Goal: Task Accomplishment & Management: Manage account settings

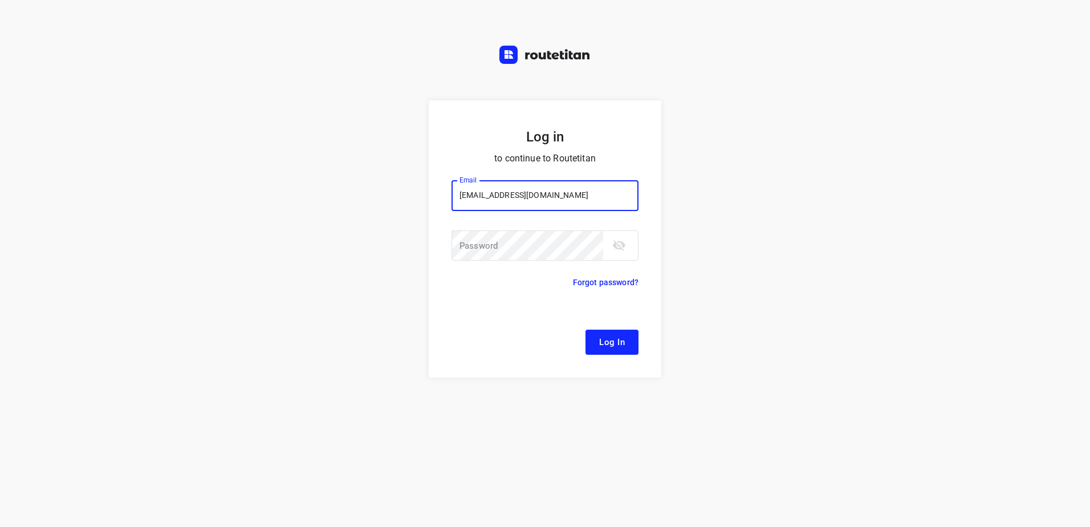
type input "remco@fruitopjewerk.nl"
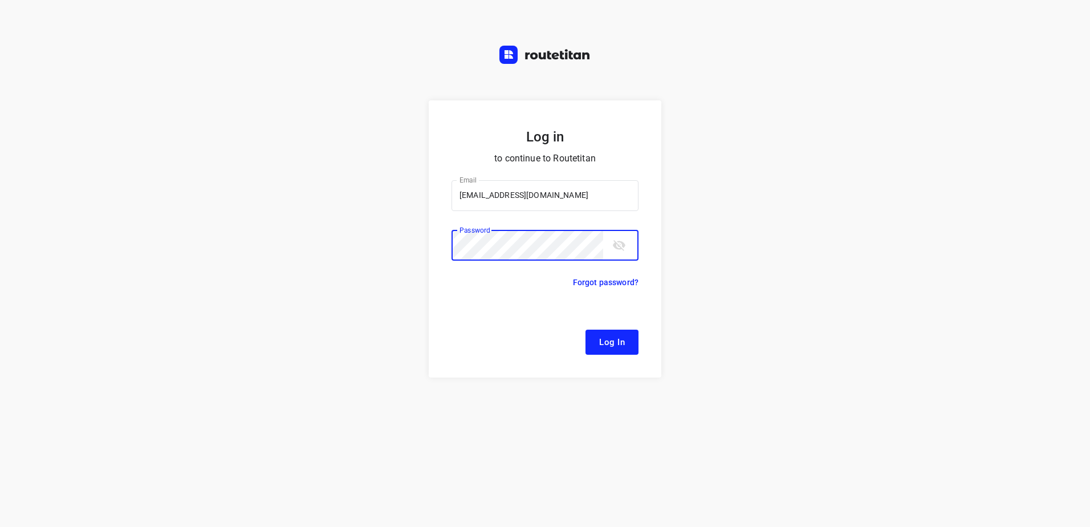
click at [585, 329] on button "Log In" at bounding box center [611, 341] width 53 height 25
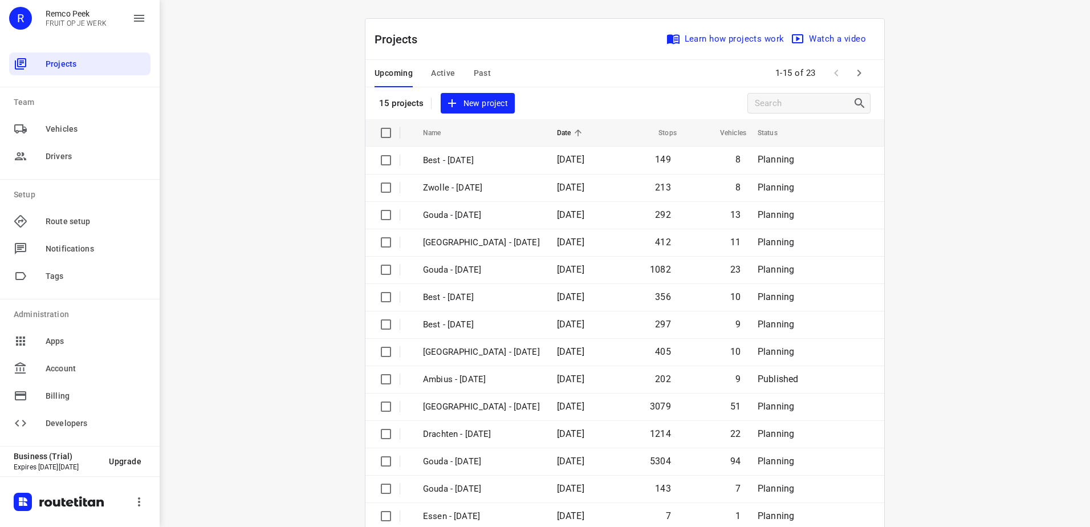
click at [433, 67] on span "Active" at bounding box center [443, 73] width 24 height 14
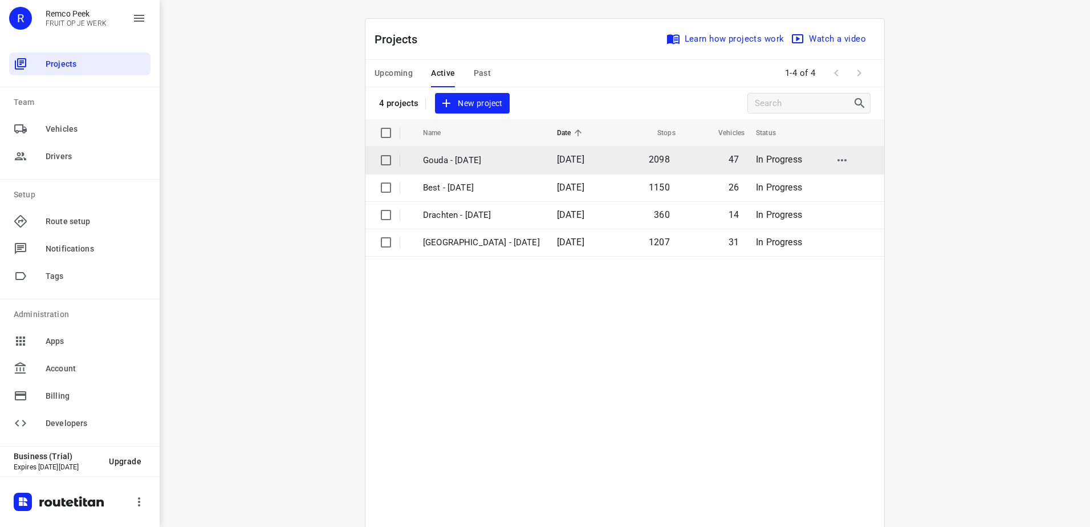
click at [479, 162] on p "Gouda - Wednesday" at bounding box center [481, 160] width 117 height 13
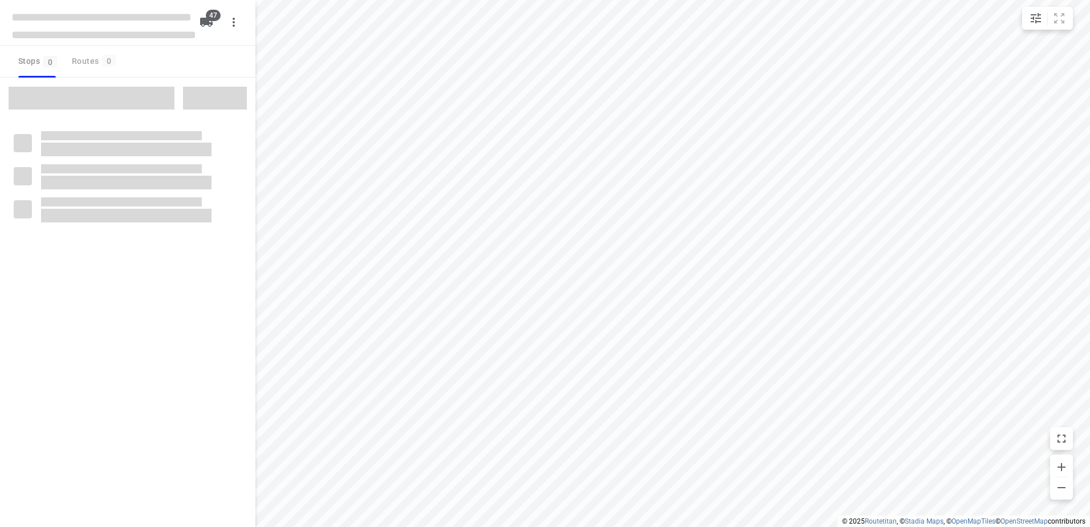
checkbox input "true"
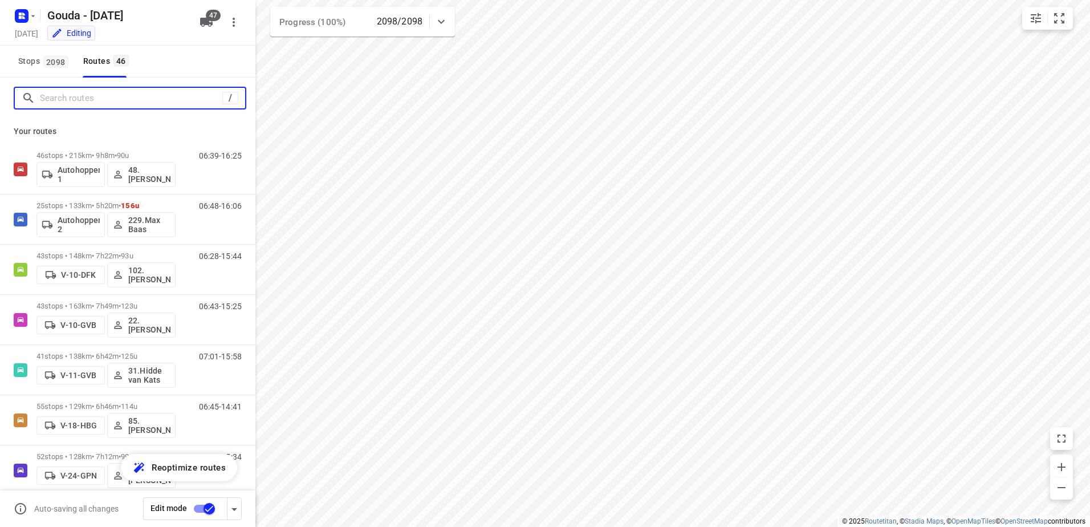
click at [166, 99] on input "Search routes" at bounding box center [131, 98] width 182 height 18
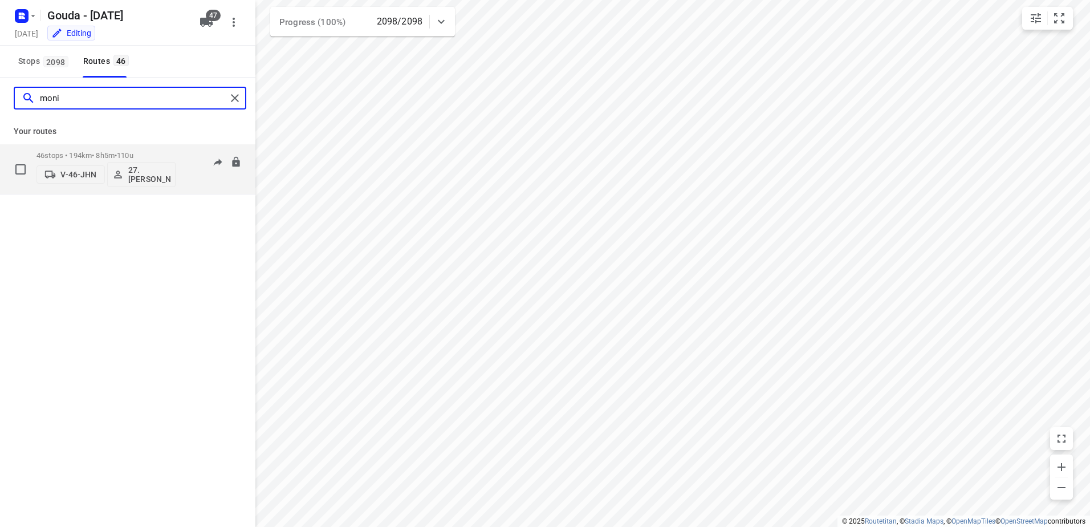
type input "moni"
click at [168, 150] on div "46 stops • 194km • 8h5m • 110u V-46-JHN 27.Monika Rola" at bounding box center [105, 168] width 139 height 47
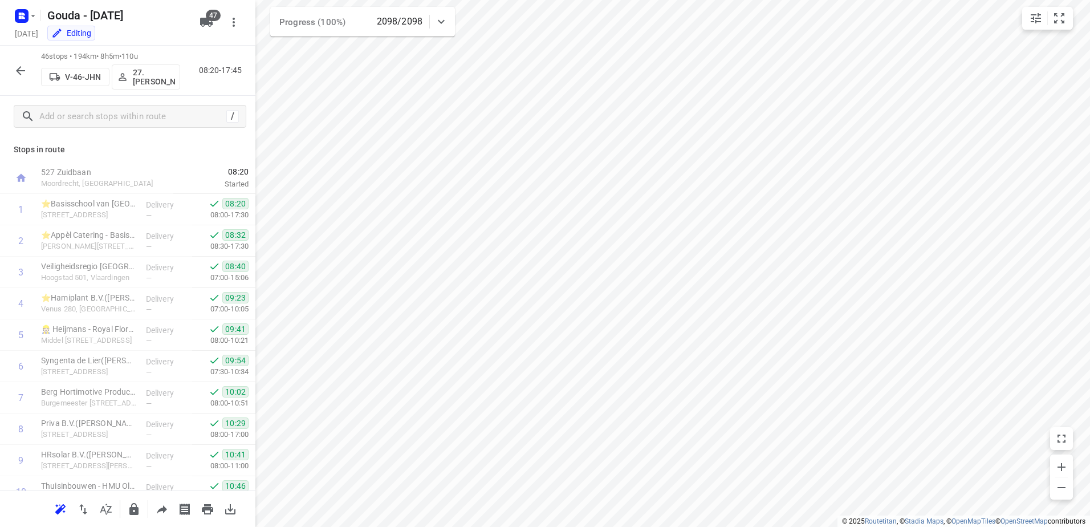
click at [22, 68] on icon "button" at bounding box center [21, 71] width 14 height 14
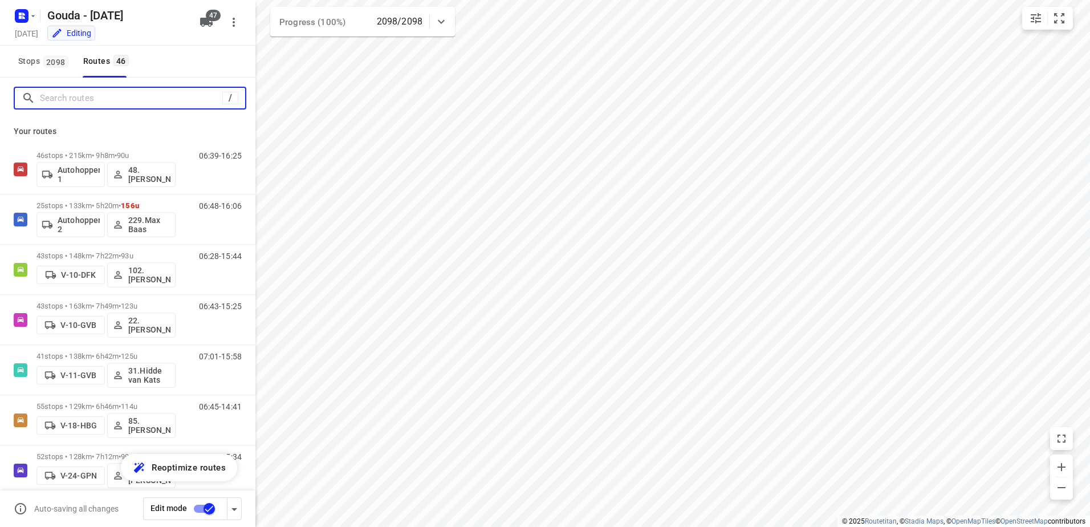
click at [75, 103] on input "Search routes" at bounding box center [131, 98] width 182 height 18
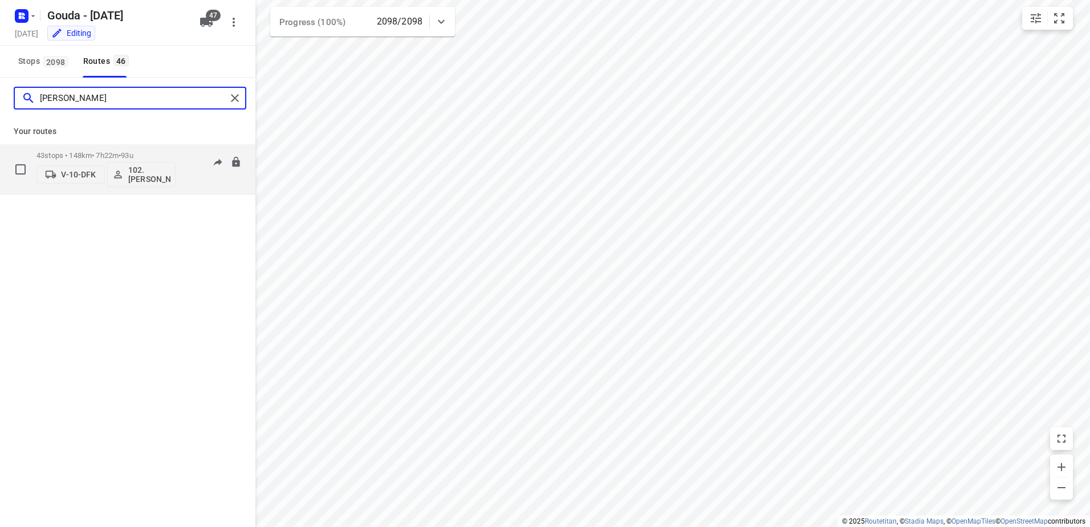
type input "Vincent"
click at [85, 158] on p "43 stops • 148km • 7h22m • 93u" at bounding box center [105, 155] width 139 height 9
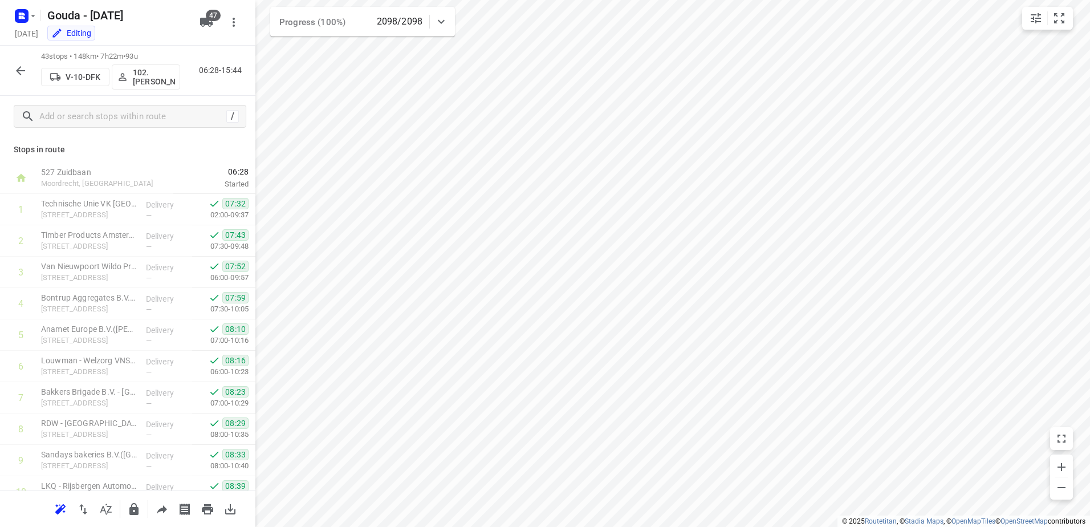
click at [18, 59] on button "button" at bounding box center [20, 70] width 23 height 23
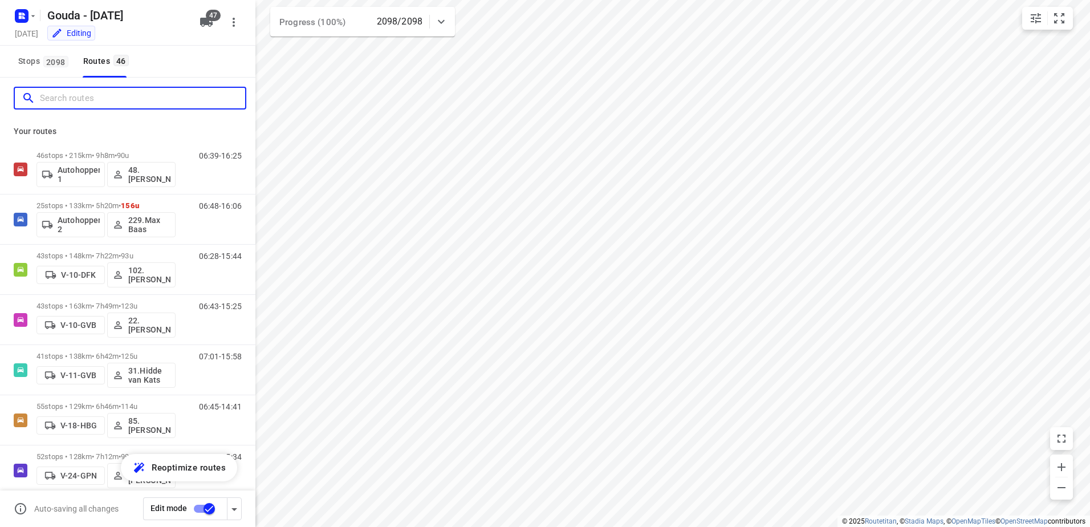
click at [100, 103] on input "Search routes" at bounding box center [142, 98] width 205 height 18
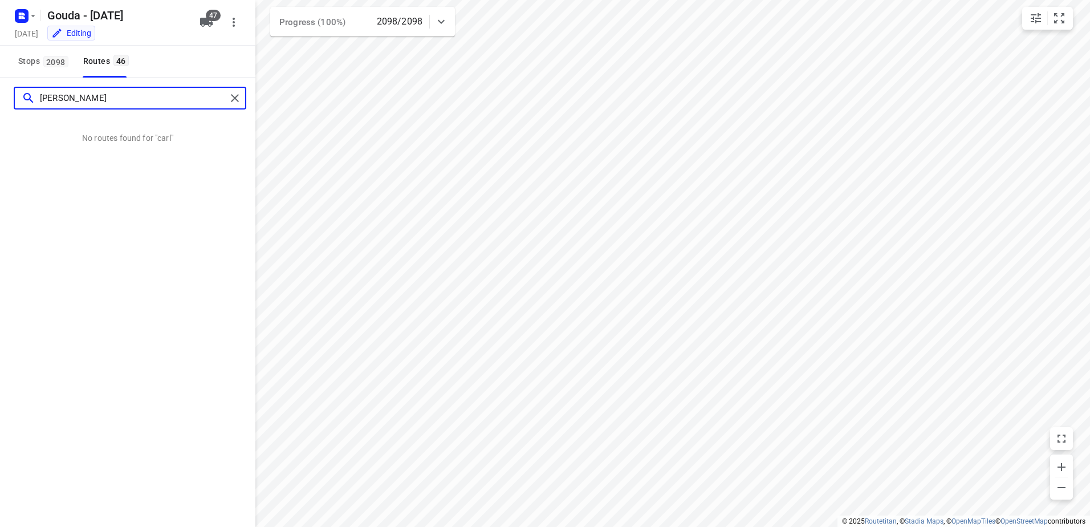
type input "carl"
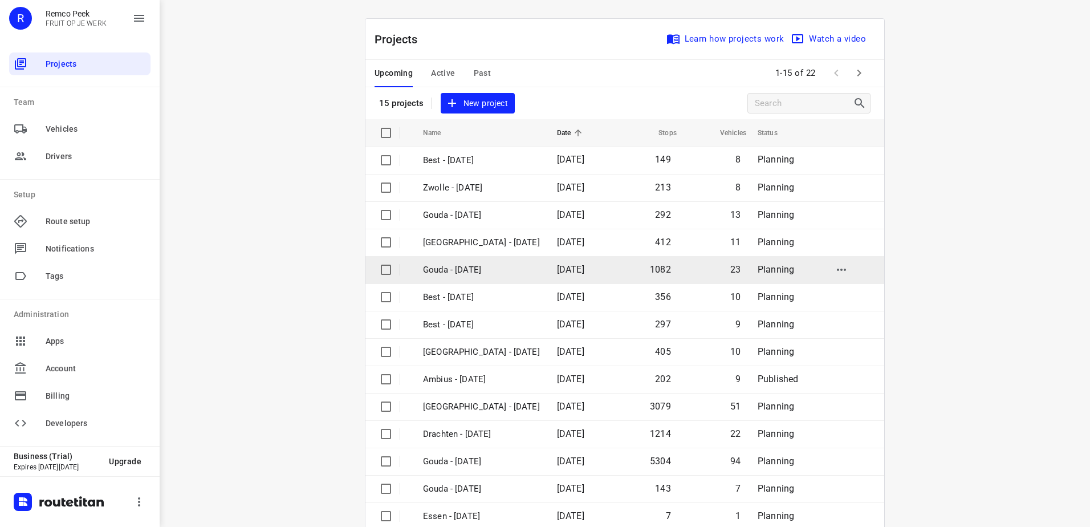
scroll to position [50, 0]
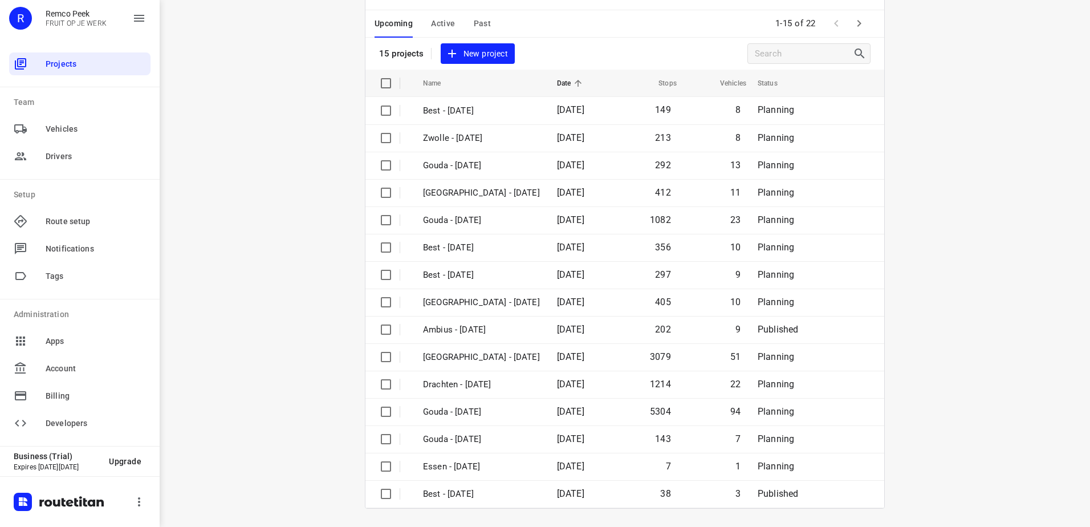
click at [669, 21] on div "Upcoming Active Past 1-15 of 22" at bounding box center [624, 23] width 519 height 27
click at [864, 28] on button "button" at bounding box center [859, 23] width 23 height 23
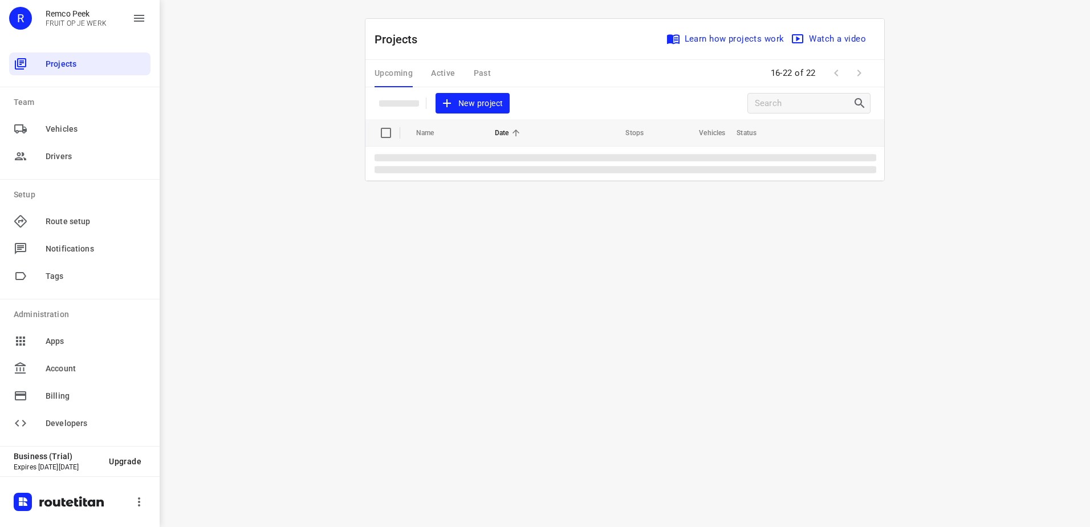
scroll to position [0, 0]
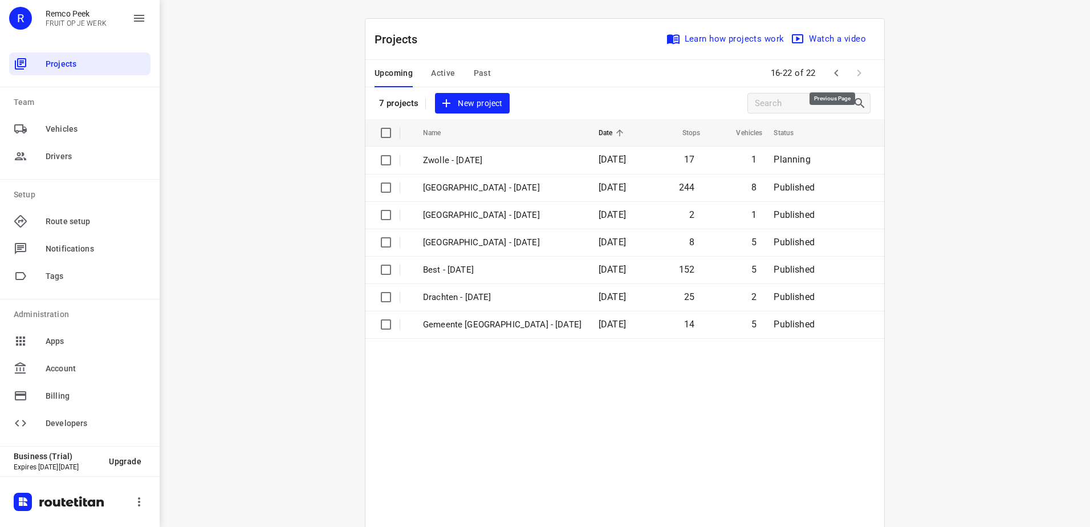
click at [829, 68] on icon "button" at bounding box center [836, 73] width 14 height 14
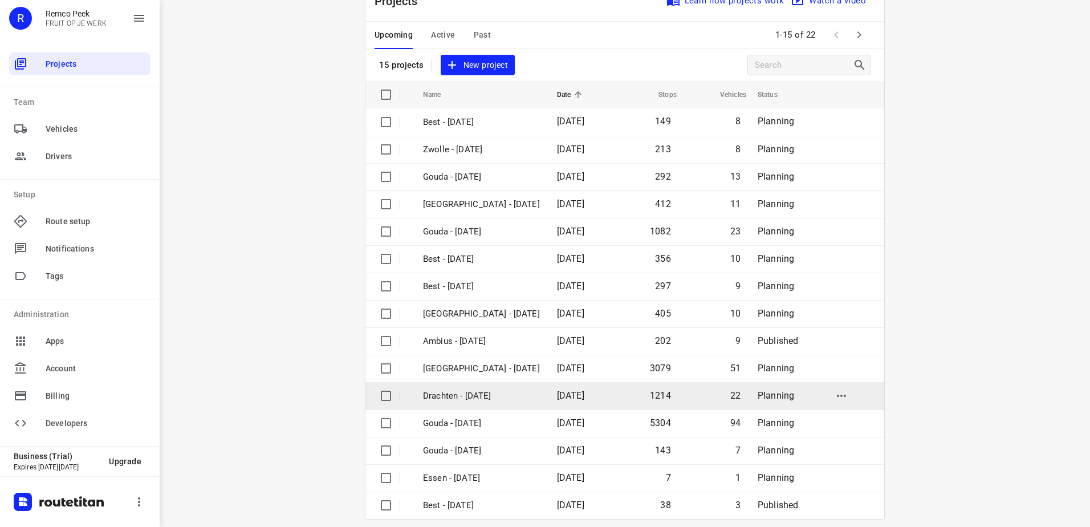
scroll to position [50, 0]
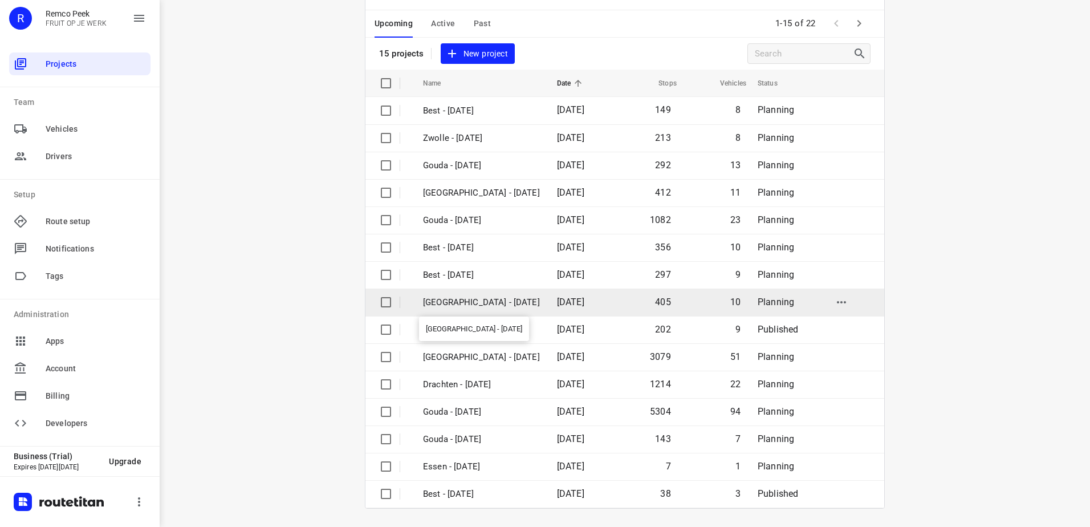
click at [502, 302] on p "[GEOGRAPHIC_DATA] - [DATE]" at bounding box center [481, 302] width 117 height 13
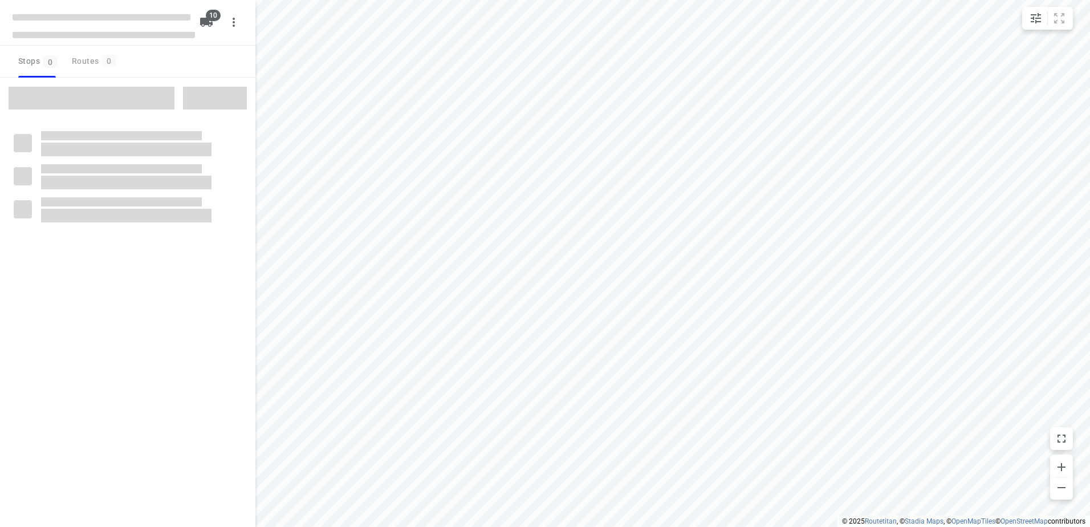
checkbox input "true"
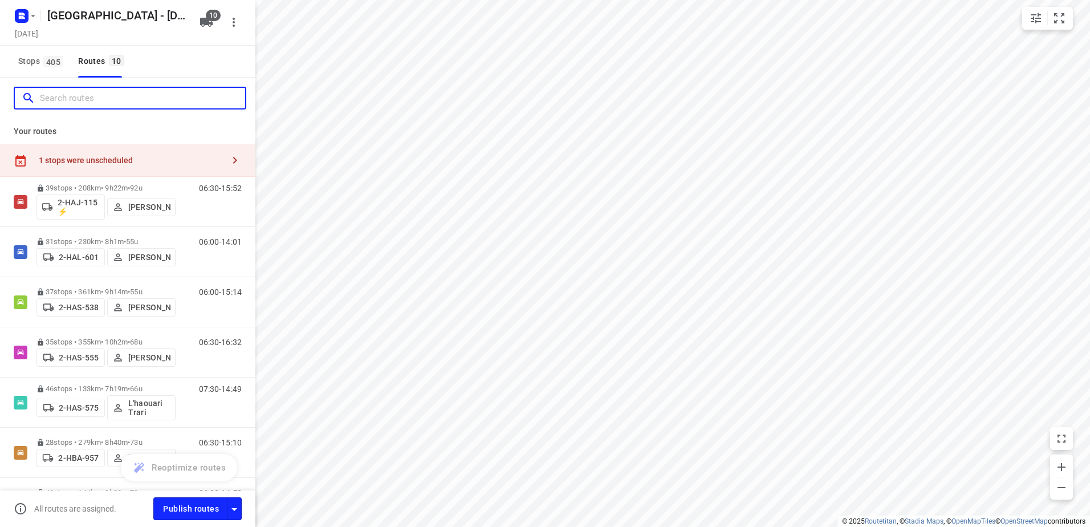
click at [125, 104] on input "Search routes" at bounding box center [142, 98] width 205 height 18
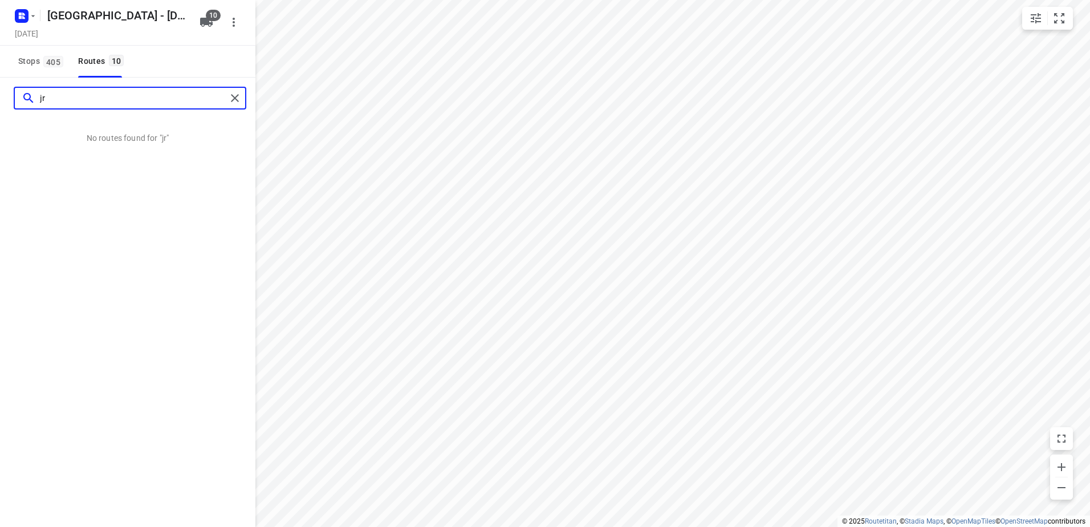
type input "j"
type input "k"
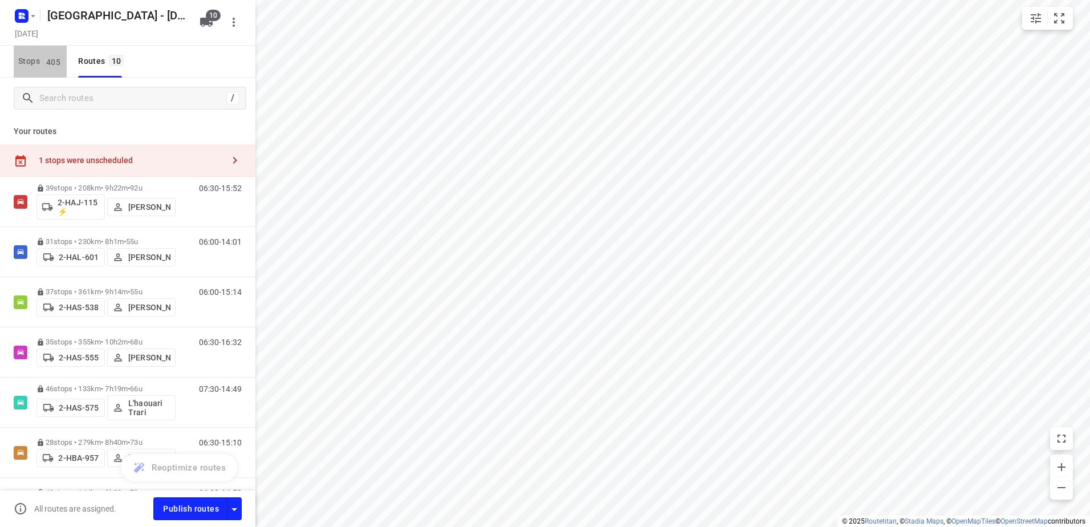
click at [55, 62] on span "405" at bounding box center [53, 61] width 20 height 11
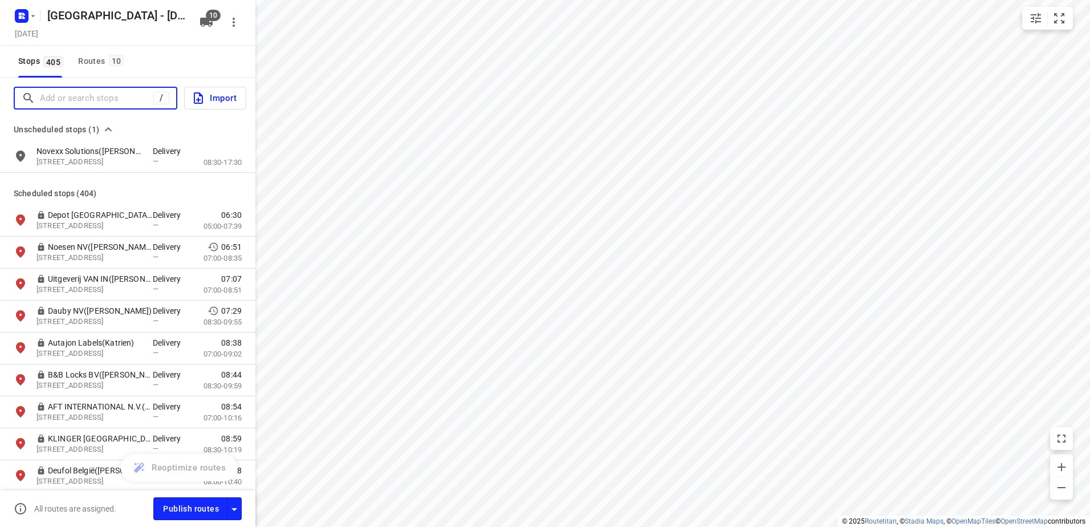
click at [106, 89] on input "Add or search stops" at bounding box center [96, 98] width 113 height 18
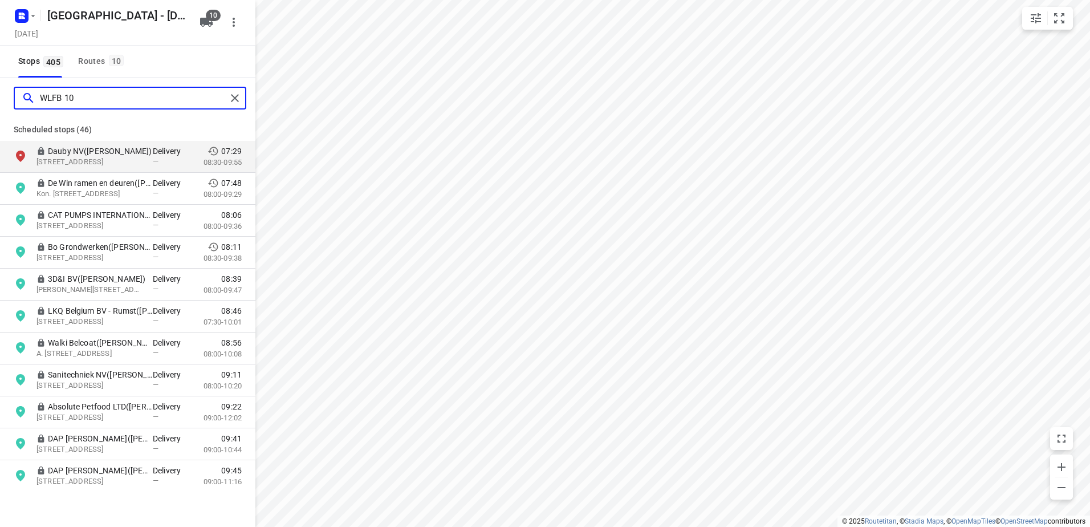
type input "WLFB 10"
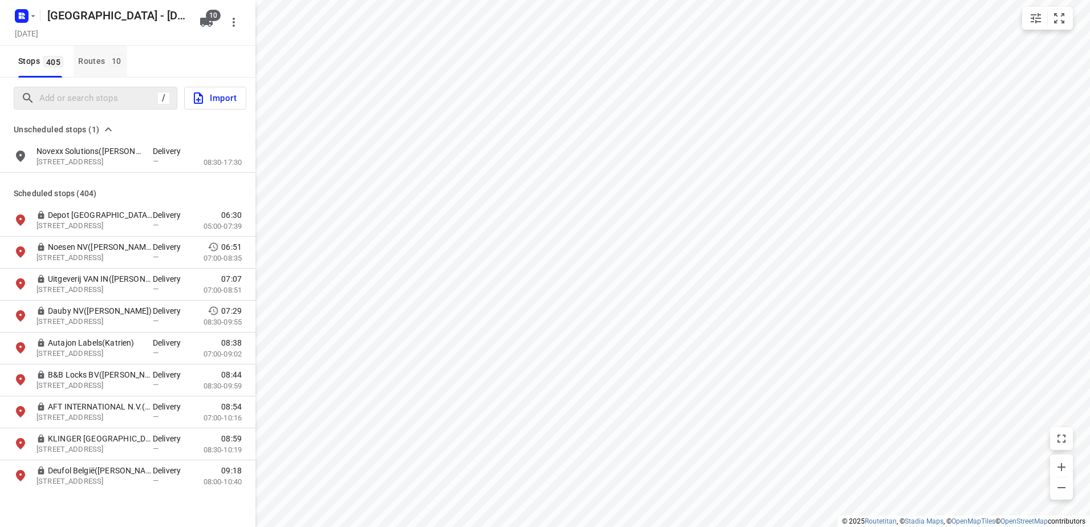
click at [100, 58] on div "Routes 10" at bounding box center [102, 61] width 49 height 14
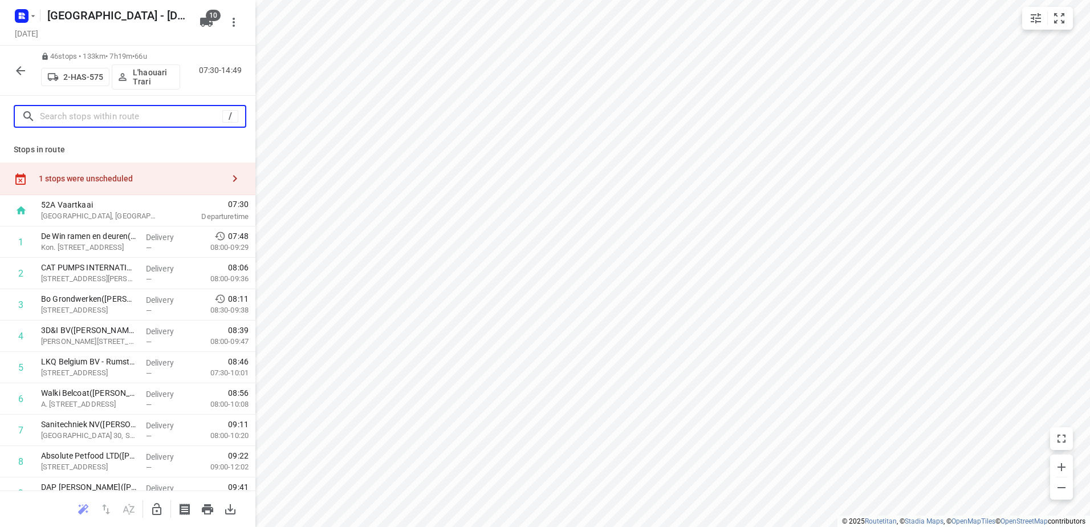
click at [99, 122] on input "text" at bounding box center [131, 117] width 182 height 18
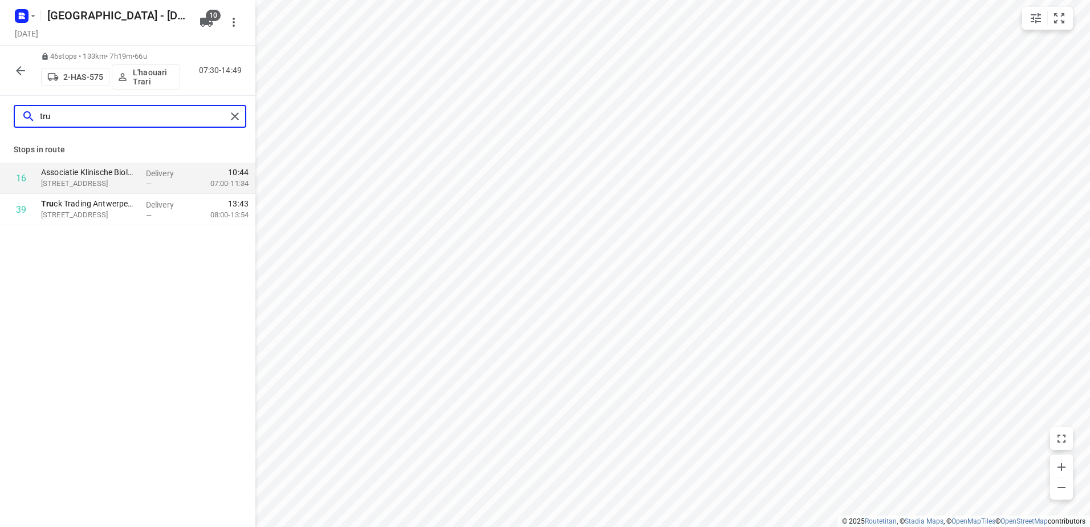
type input "tru"
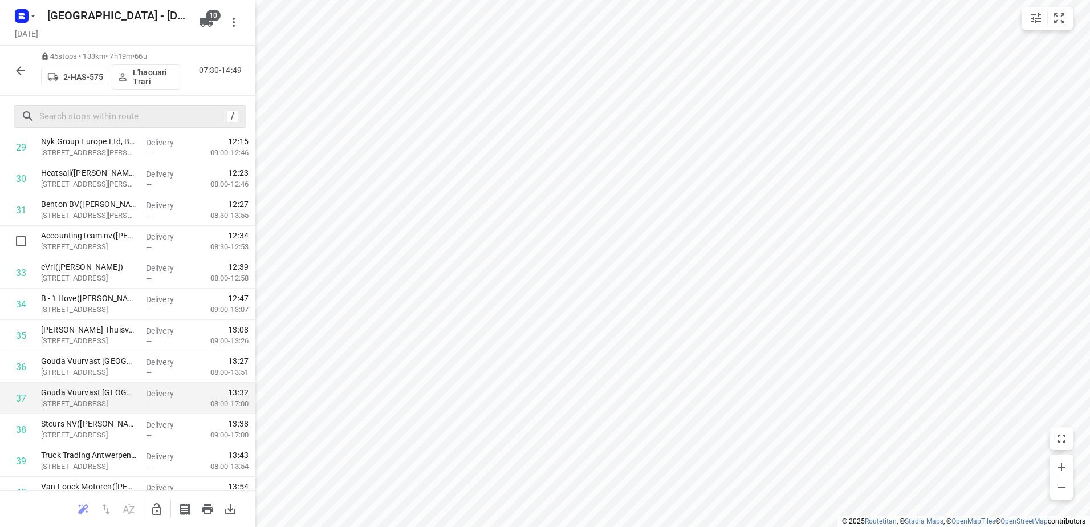
scroll to position [1038, 0]
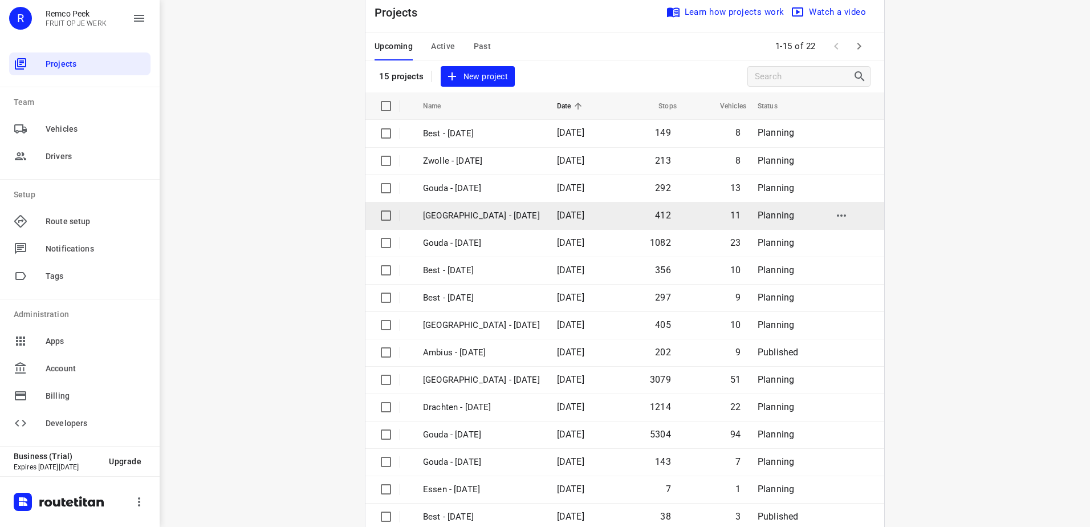
scroll to position [50, 0]
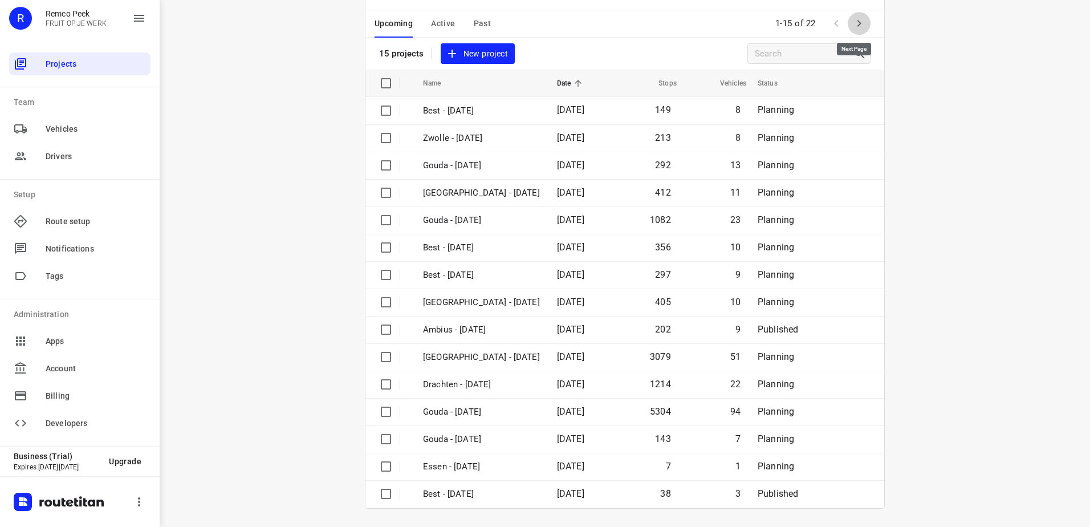
click at [854, 25] on icon "button" at bounding box center [859, 24] width 14 height 14
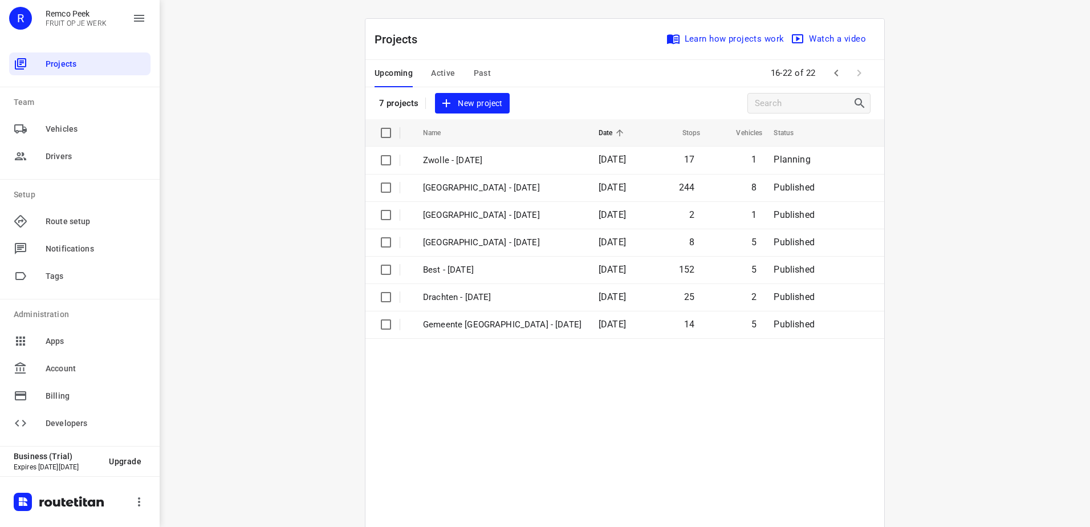
click at [829, 76] on icon "button" at bounding box center [836, 73] width 14 height 14
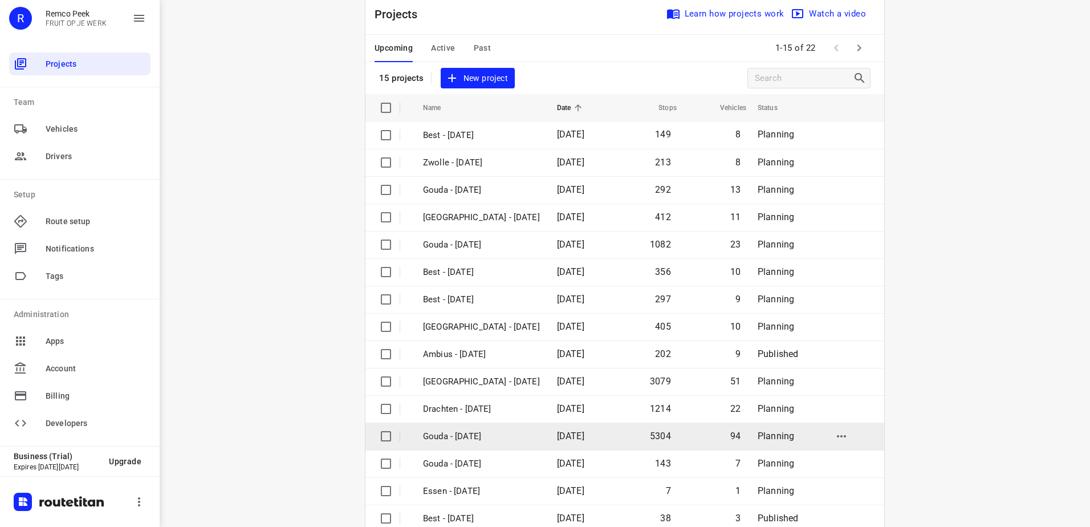
scroll to position [50, 0]
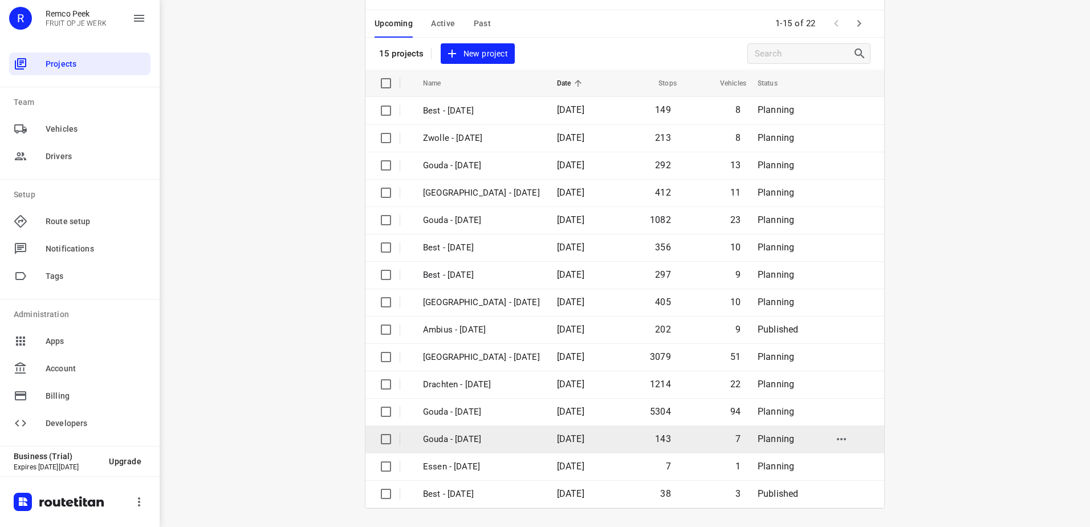
click at [514, 439] on tr "Gouda - Friday 12 Sep 2025 143 7 Planning" at bounding box center [624, 438] width 519 height 27
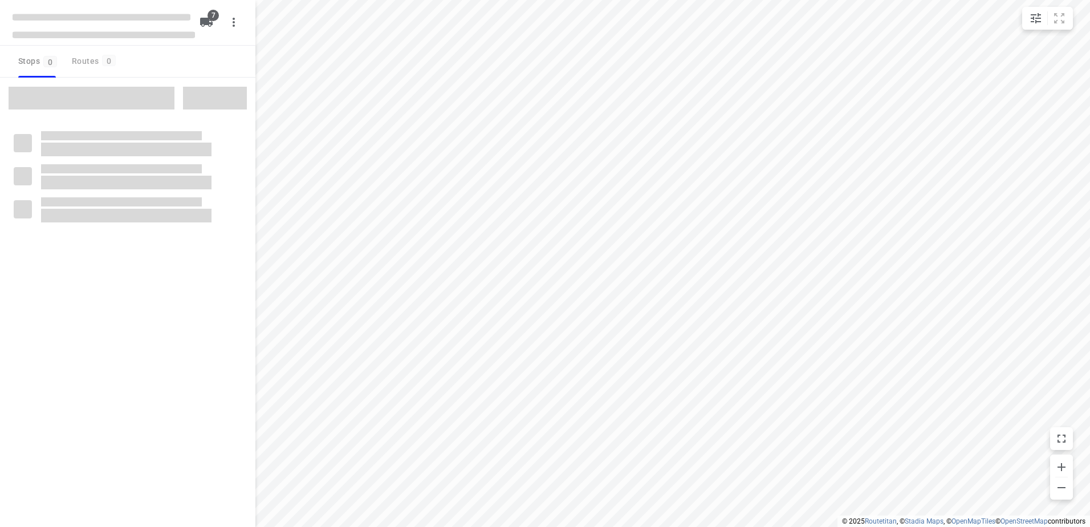
checkbox input "true"
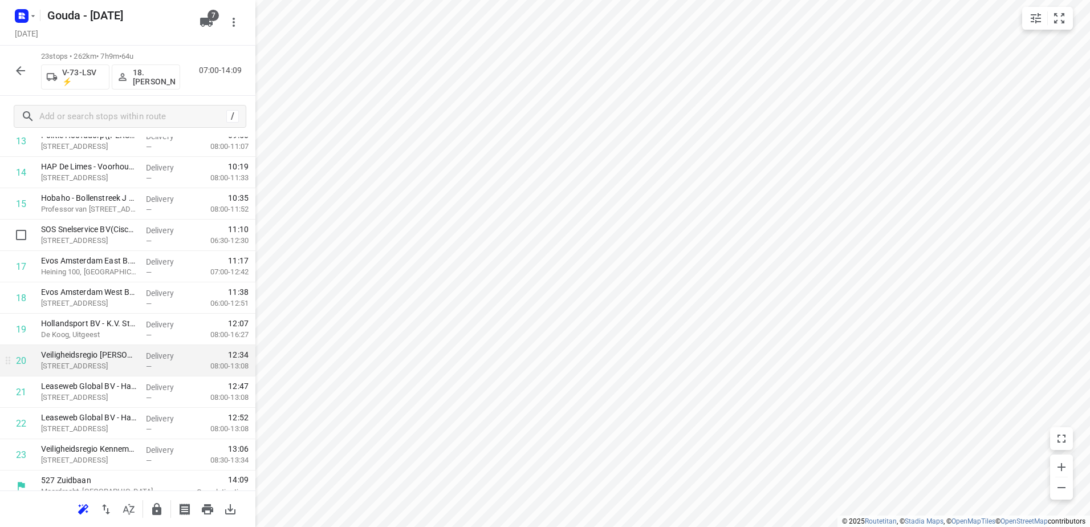
scroll to position [456, 0]
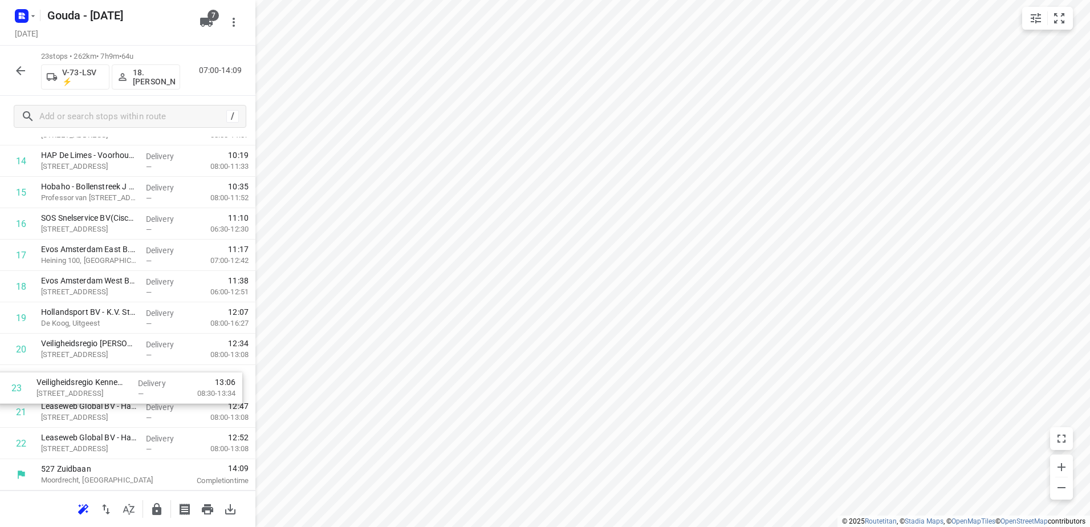
drag, startPoint x: 140, startPoint y: 428, endPoint x: 135, endPoint y: 366, distance: 62.3
click at [135, 367] on div "1 HAP De Limes - Alphen aan den Rijn(Nicole Krab) Meteoorlaan 4, Alphen Aan Den…" at bounding box center [127, 98] width 255 height 721
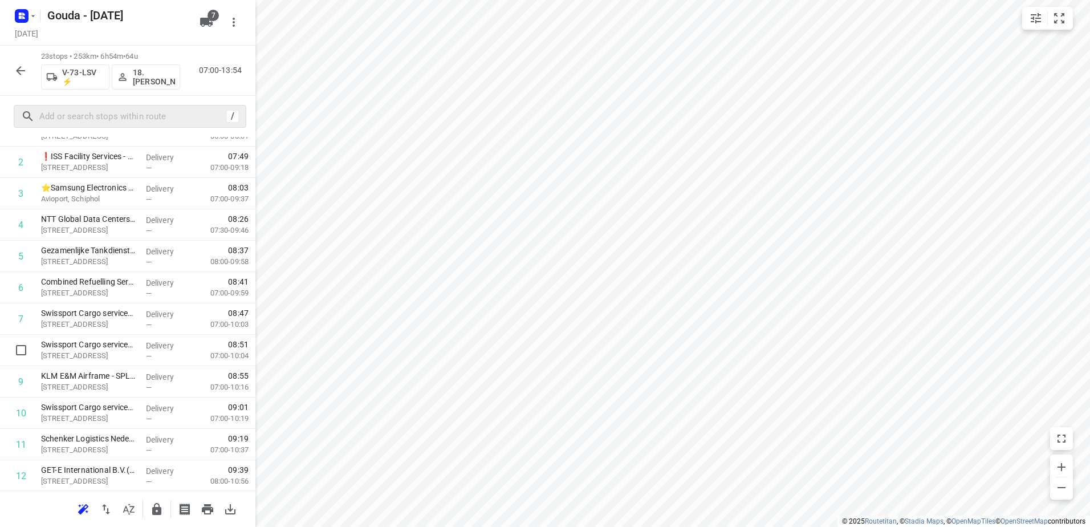
scroll to position [0, 0]
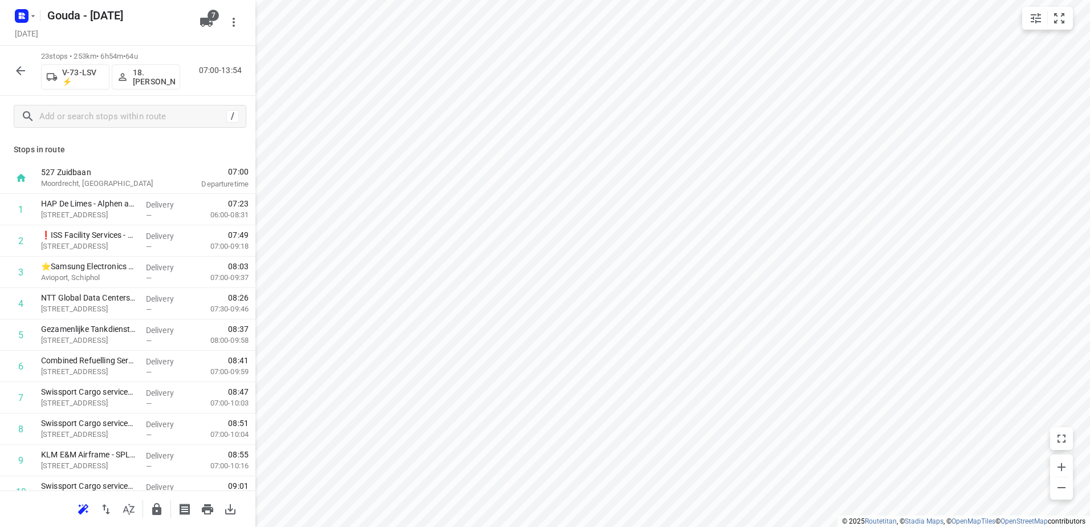
click at [19, 76] on icon "button" at bounding box center [21, 71] width 14 height 14
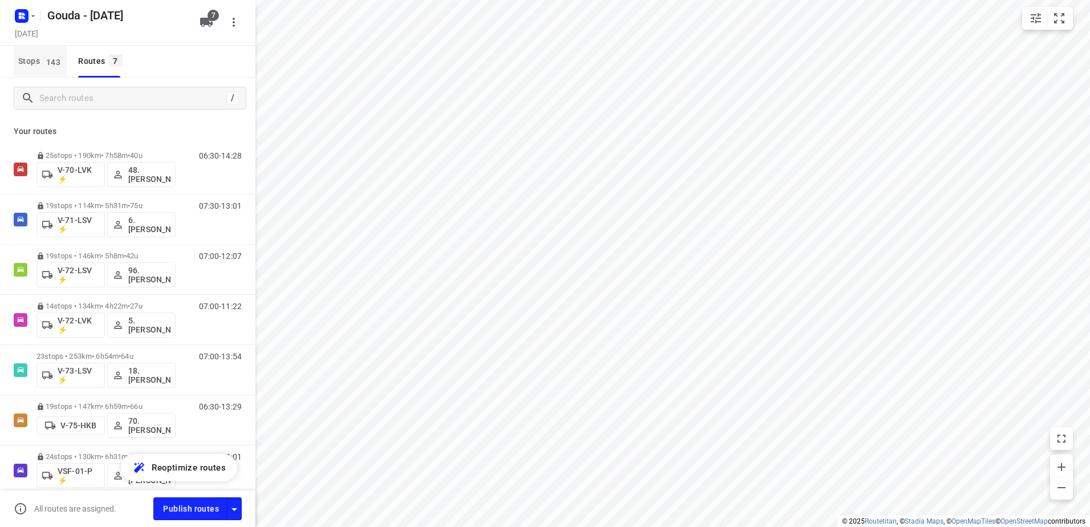
click at [48, 69] on button "Stops 143" at bounding box center [40, 62] width 53 height 32
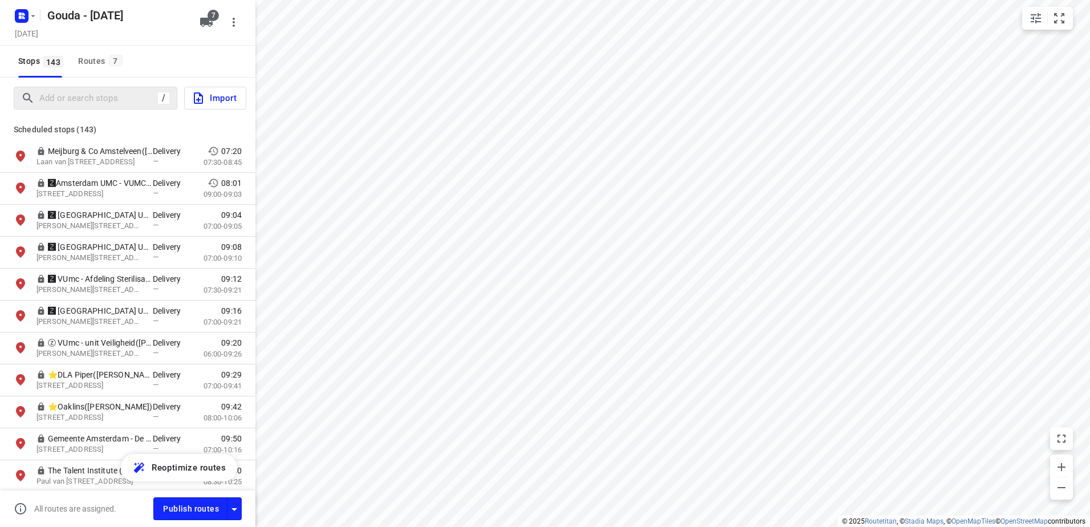
click at [110, 108] on div "/" at bounding box center [96, 98] width 164 height 23
click at [121, 91] on input "Add or search stops" at bounding box center [142, 98] width 205 height 18
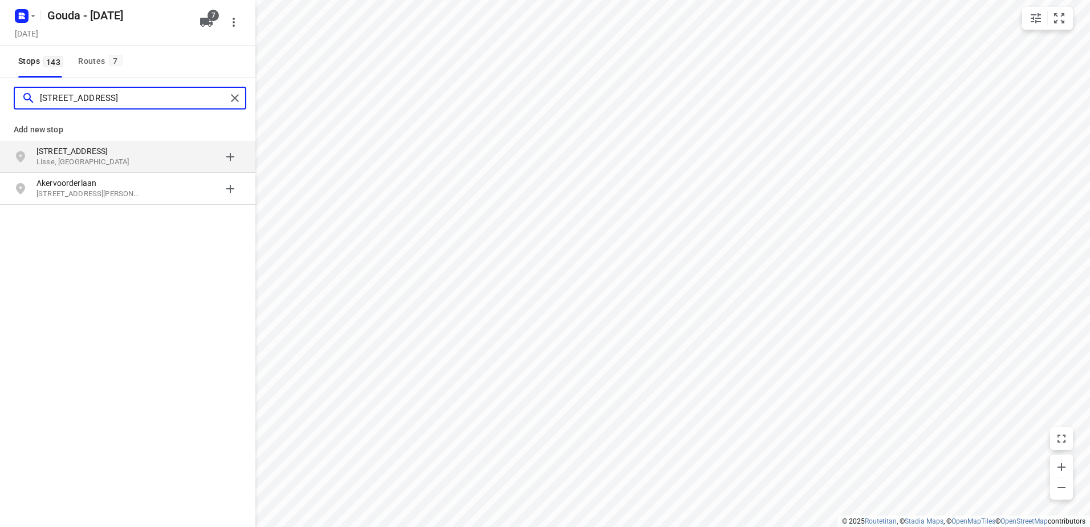
type input "Akervoordelaan 2"
click at [231, 161] on div "grid" at bounding box center [197, 156] width 89 height 23
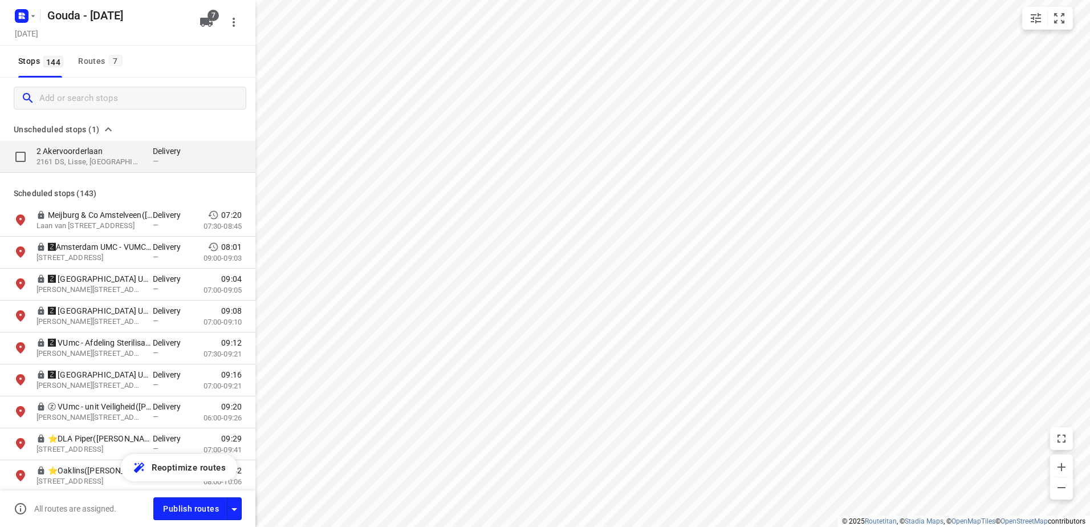
click at [132, 165] on p "2161 DS, Lisse, NL" at bounding box center [88, 162] width 105 height 11
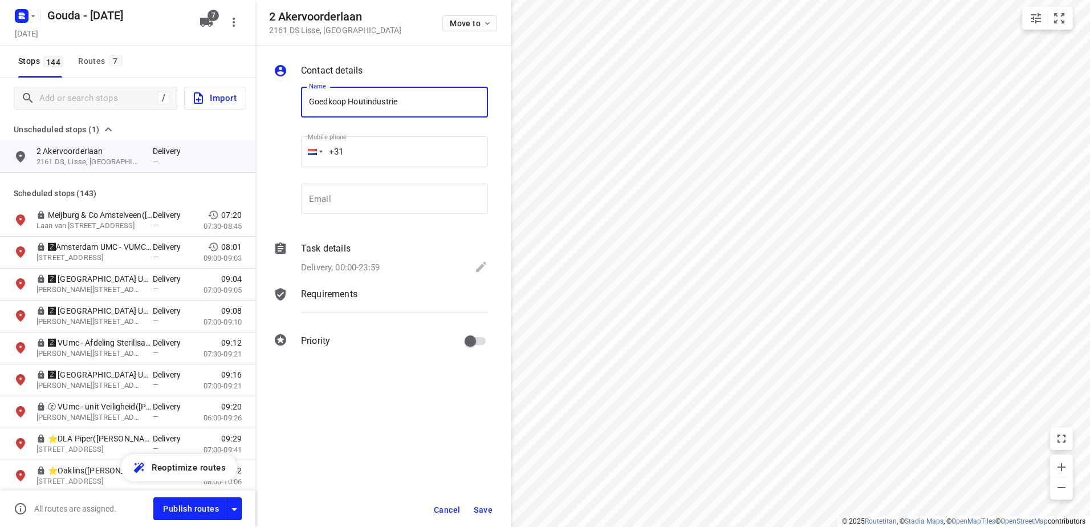
type input "Goedkoop Houtindustrie"
click at [475, 271] on icon at bounding box center [481, 267] width 14 height 14
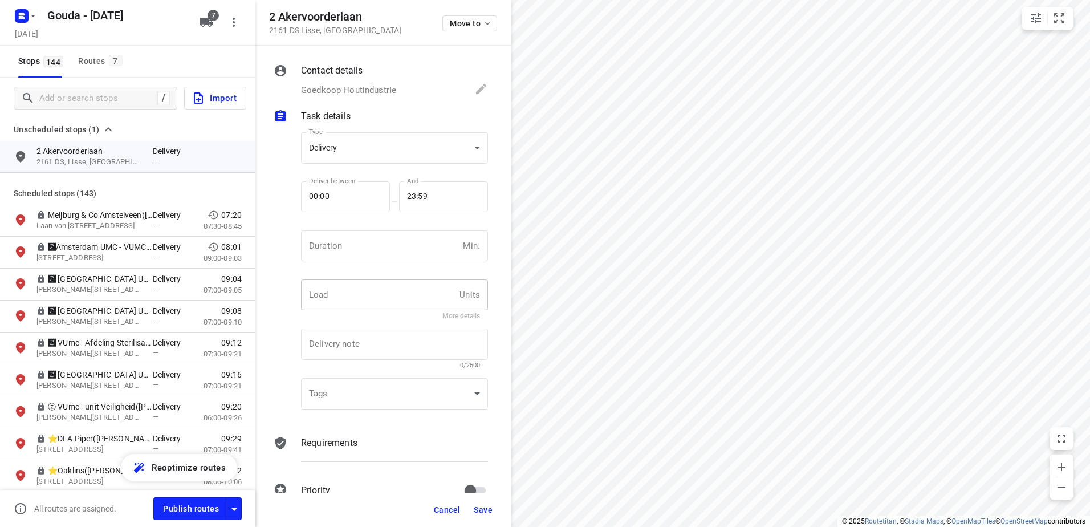
click at [392, 304] on input "text" at bounding box center [378, 294] width 154 height 31
type input "1"
click at [455, 318] on button "More details" at bounding box center [461, 316] width 38 height 8
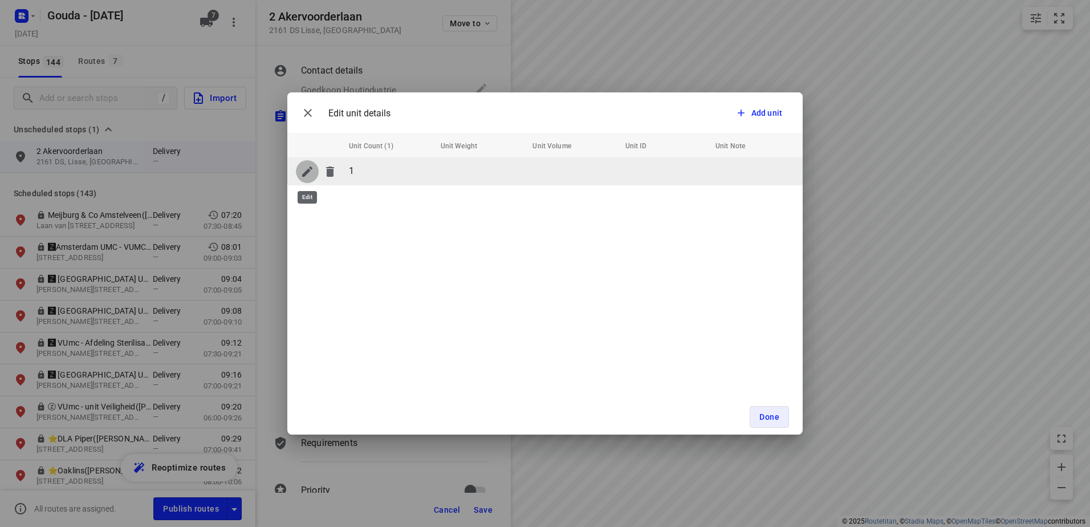
click at [300, 172] on button "button" at bounding box center [307, 171] width 23 height 23
click at [306, 173] on icon "button" at bounding box center [307, 171] width 10 height 10
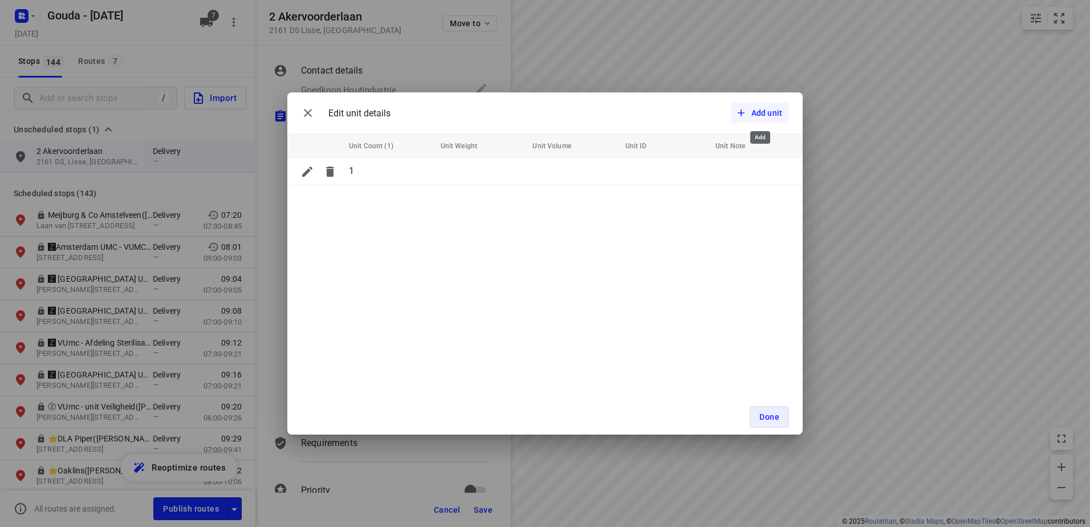
click at [744, 109] on icon "button" at bounding box center [740, 112] width 11 height 11
type input "1"
click at [468, 234] on div "Edit unit details Add unit Unit Count (1) Unit Weight Unit Volume Unit ID Unit …" at bounding box center [544, 263] width 515 height 342
click at [651, 195] on input "Unit ID" at bounding box center [661, 199] width 67 height 18
type input "retour"
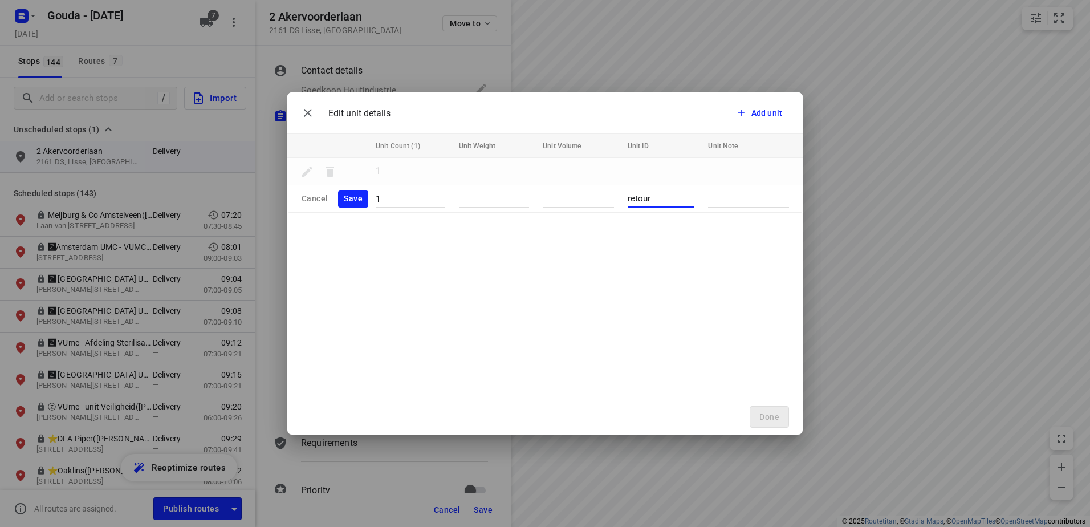
click at [743, 198] on textarea at bounding box center [748, 198] width 81 height 10
type textarea "Ophalen lege kratjes"
click at [353, 195] on span "Save" at bounding box center [353, 199] width 19 height 14
type input "2"
click at [767, 424] on button "Done" at bounding box center [769, 417] width 39 height 22
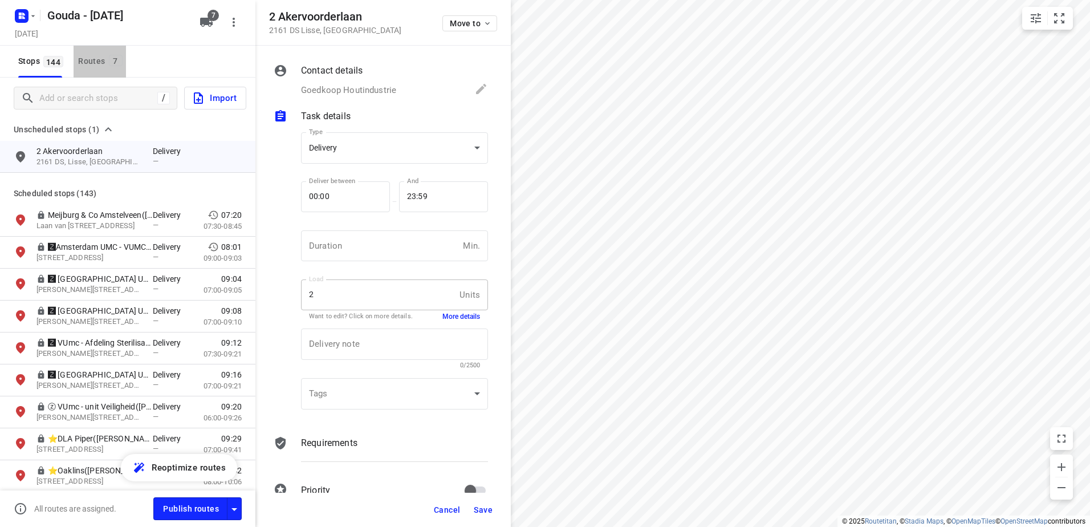
click at [113, 58] on span "7" at bounding box center [116, 60] width 14 height 11
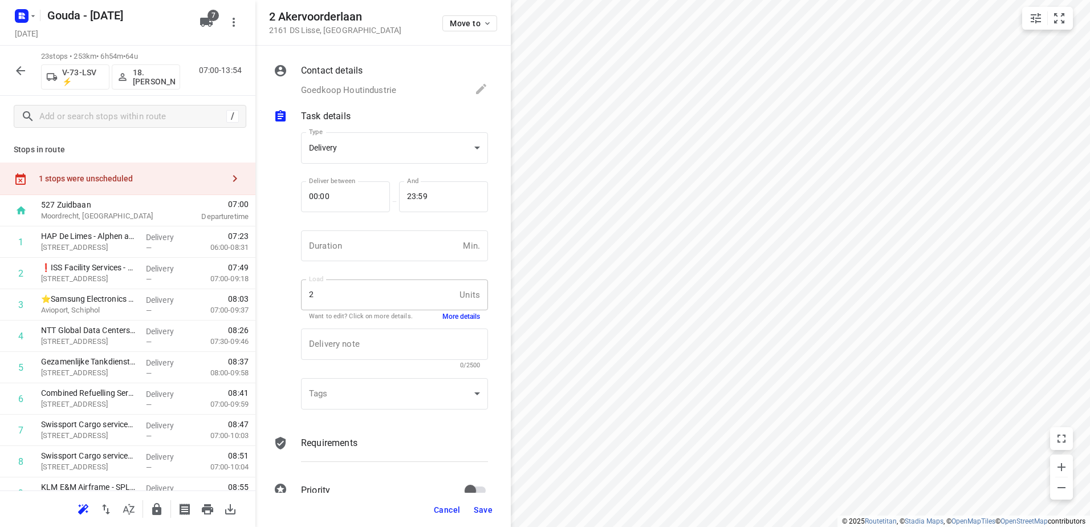
click at [116, 186] on div "1 stops were unscheduled" at bounding box center [127, 178] width 255 height 32
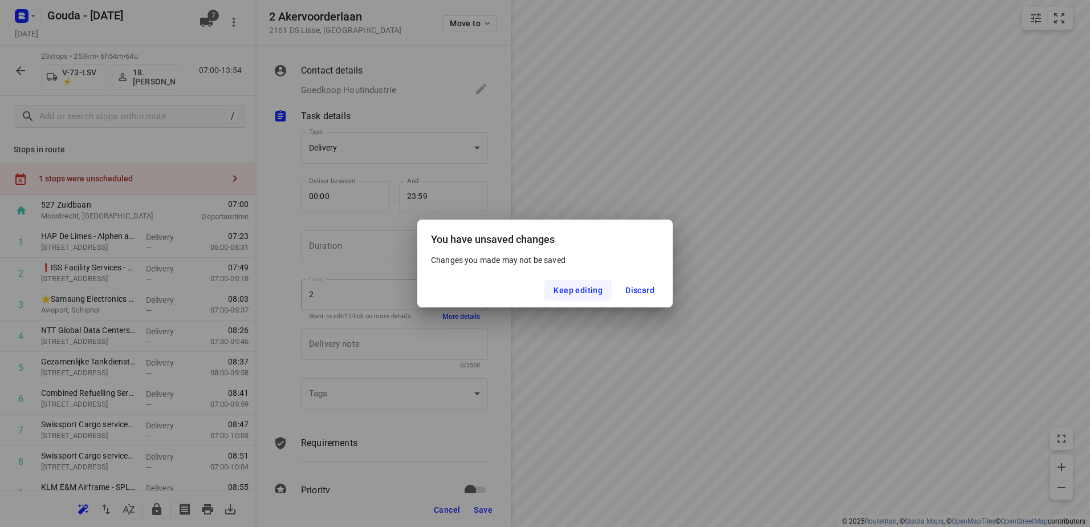
drag, startPoint x: 629, startPoint y: 290, endPoint x: 584, endPoint y: 296, distance: 46.1
click at [584, 296] on div "Keep editing Discard" at bounding box center [544, 290] width 255 height 34
click at [584, 296] on button "Keep editing" at bounding box center [577, 290] width 67 height 21
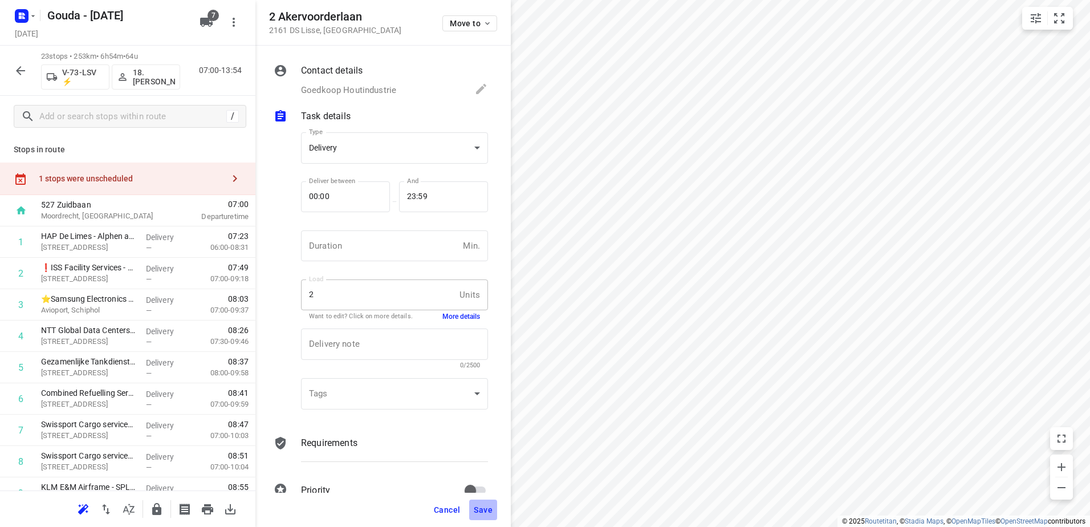
click at [485, 510] on span "Save" at bounding box center [483, 509] width 19 height 9
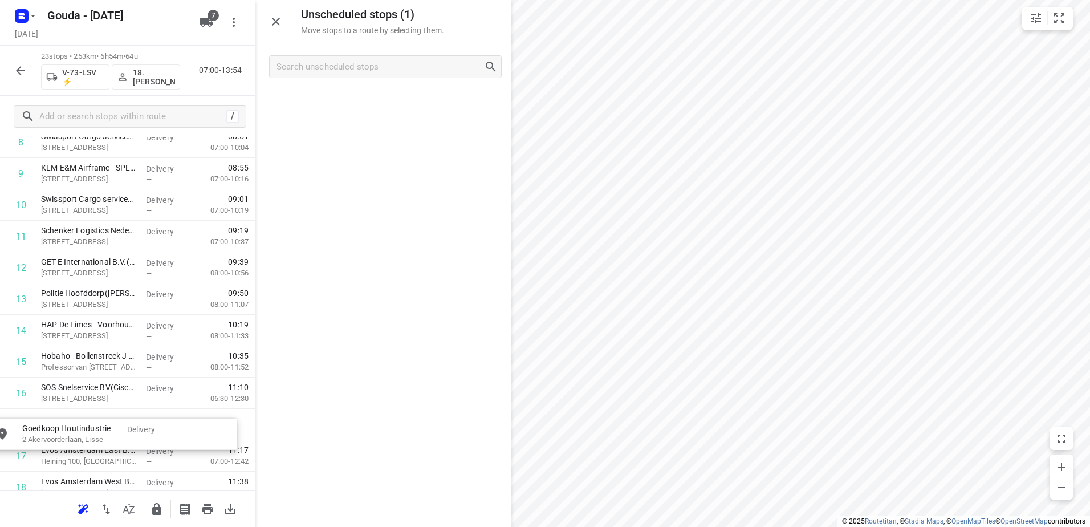
scroll to position [326, 0]
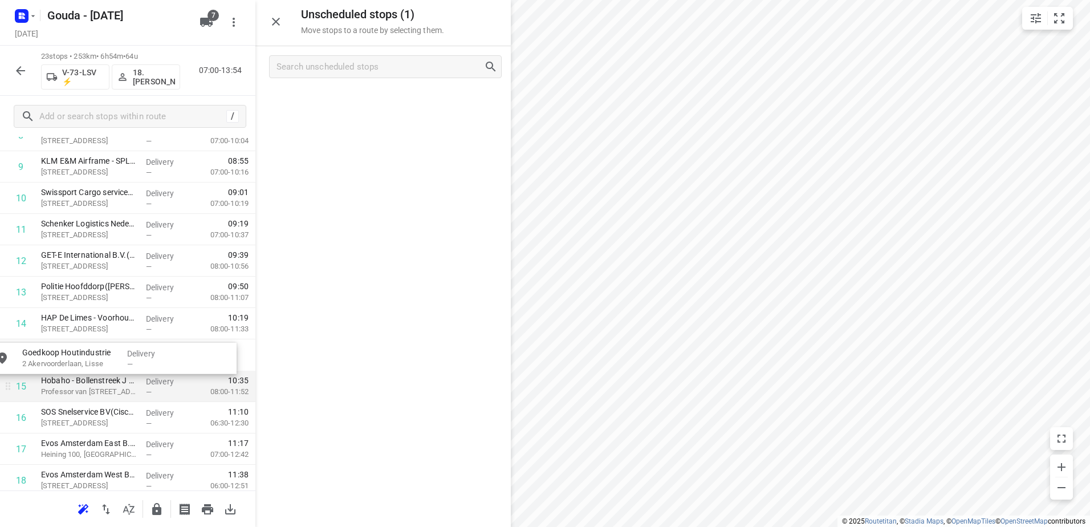
drag, startPoint x: 406, startPoint y: 106, endPoint x: 141, endPoint y: 381, distance: 381.7
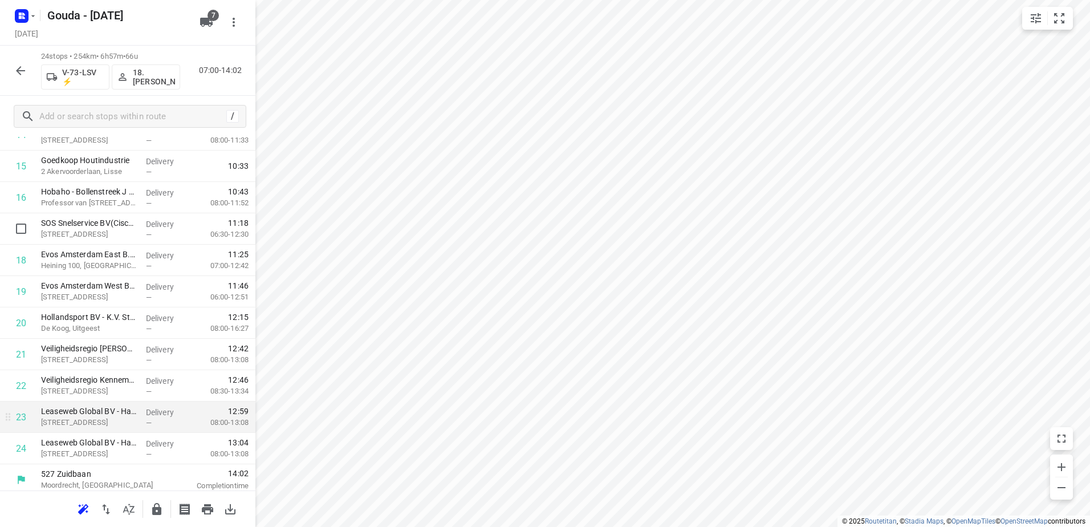
scroll to position [487, 0]
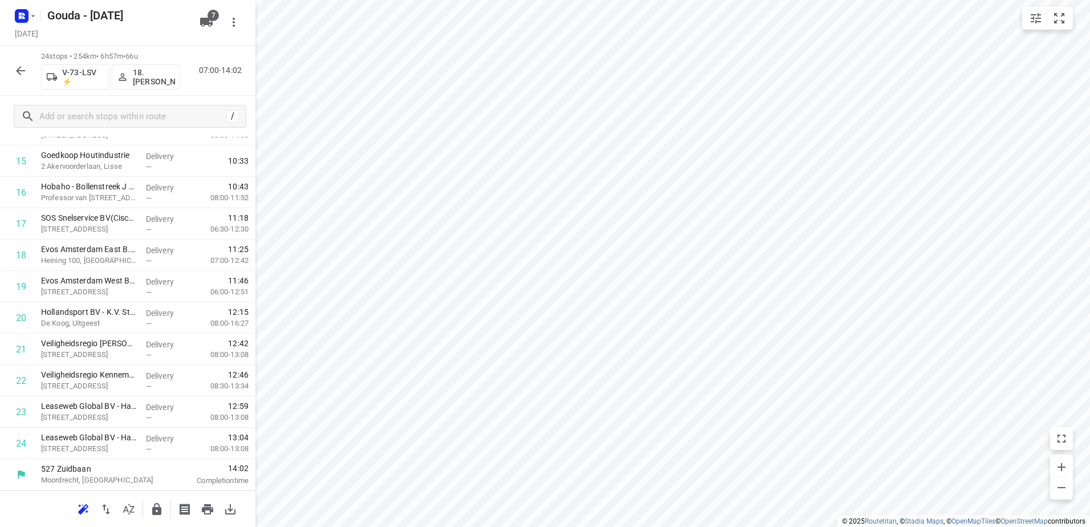
click at [22, 71] on icon "button" at bounding box center [20, 70] width 9 height 9
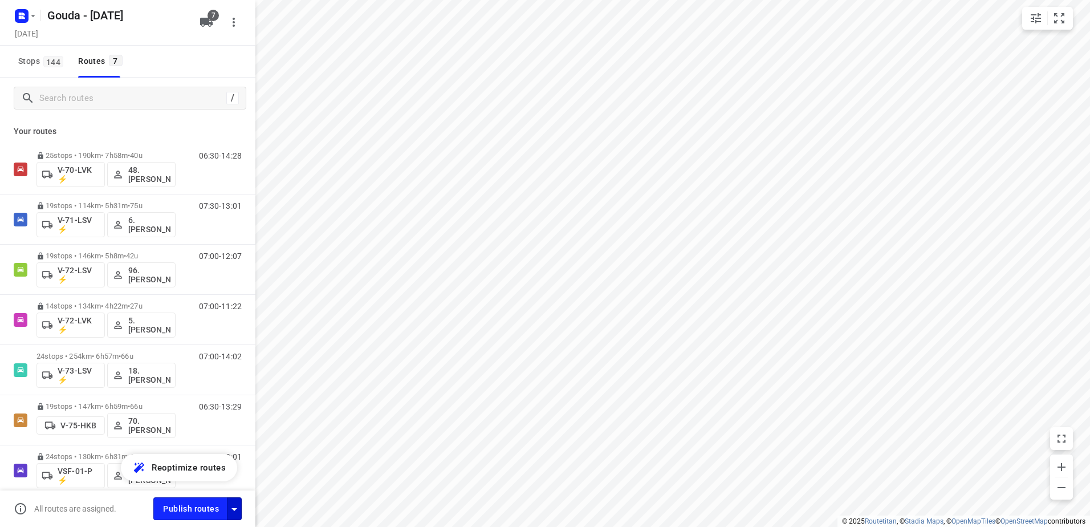
click at [231, 511] on icon "button" at bounding box center [234, 509] width 14 height 14
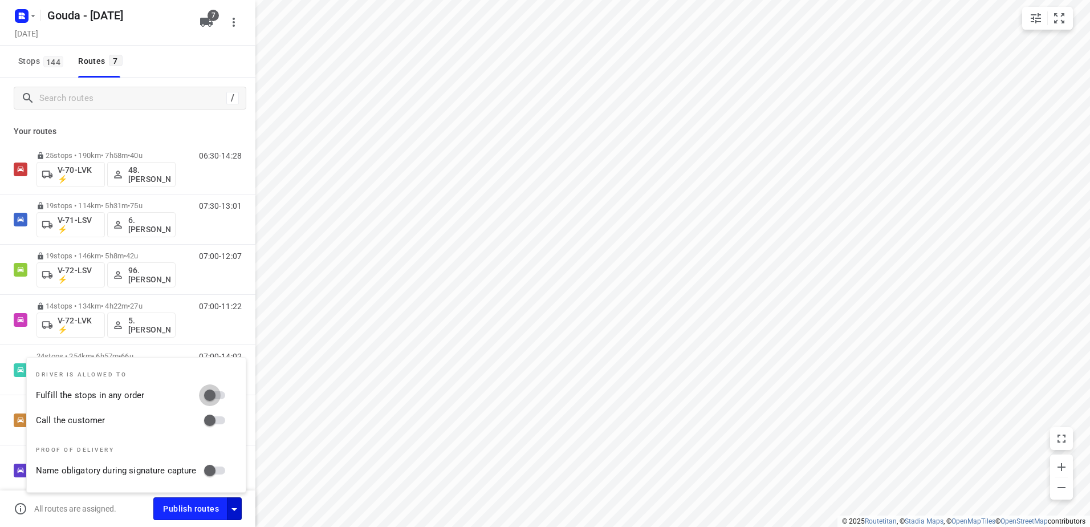
click at [212, 402] on input "Fulfill the stops in any order" at bounding box center [209, 395] width 65 height 22
checkbox input "true"
click at [216, 421] on input "Call the customer" at bounding box center [209, 420] width 65 height 22
checkbox input "true"
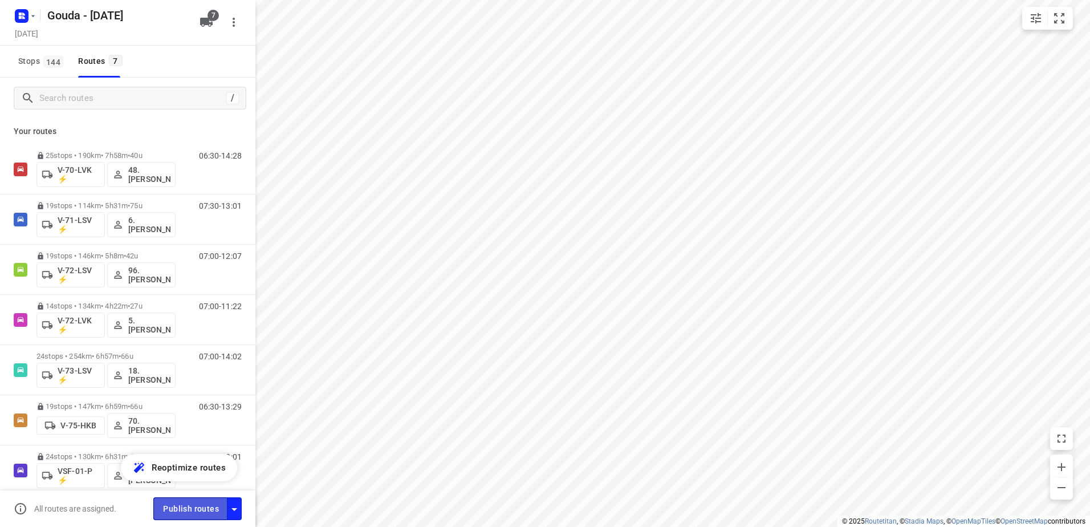
click at [209, 516] on button "Publish routes" at bounding box center [190, 508] width 74 height 22
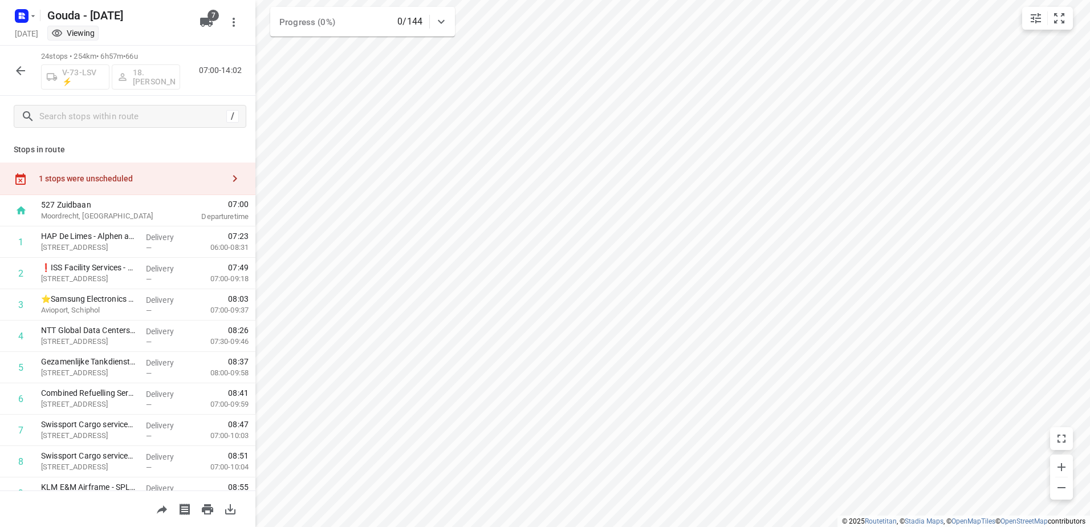
click at [9, 24] on div "Gouda - Friday Friday, Sep 12 Viewing 7" at bounding box center [127, 23] width 255 height 46
click at [14, 21] on icon "button" at bounding box center [22, 16] width 18 height 18
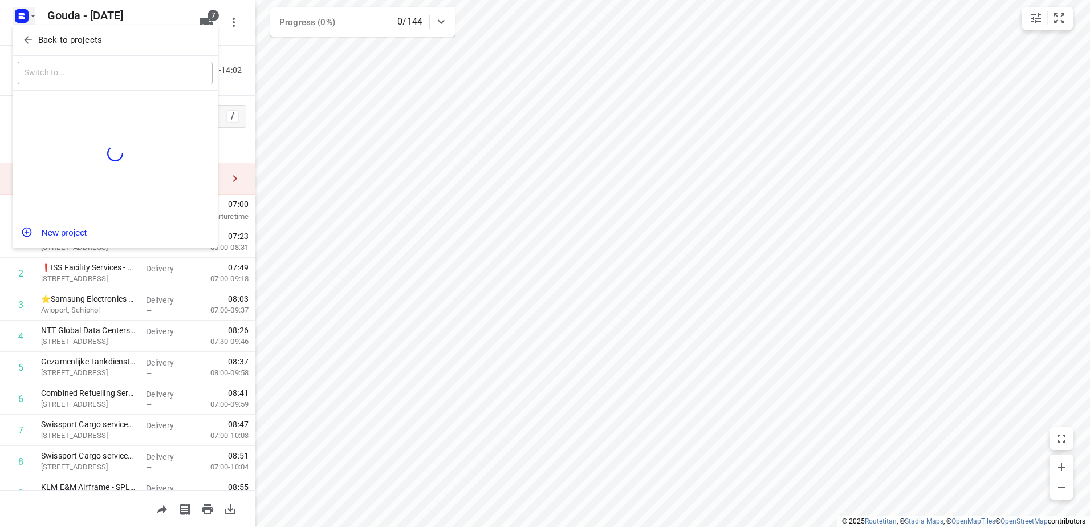
click at [52, 36] on p "Back to projects" at bounding box center [70, 40] width 64 height 13
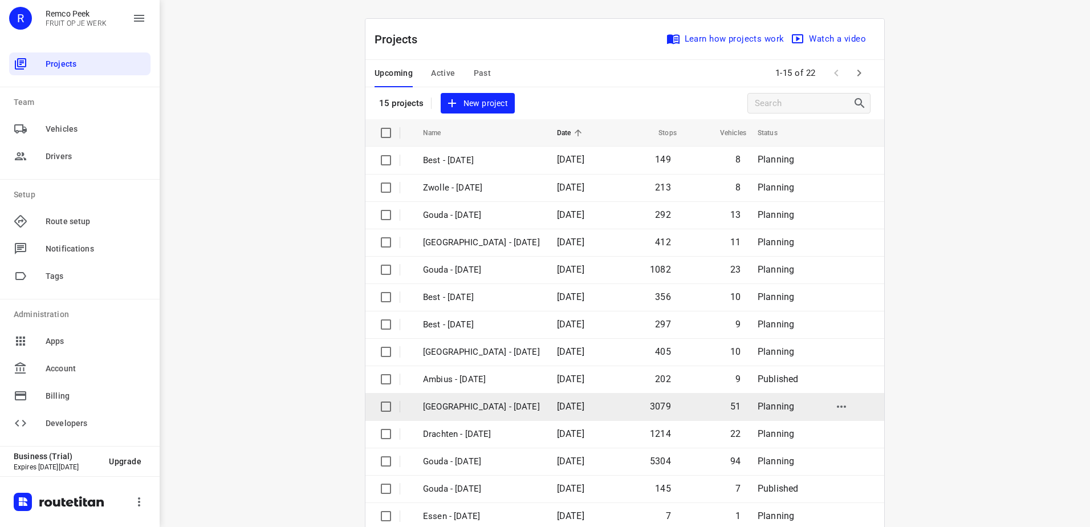
scroll to position [50, 0]
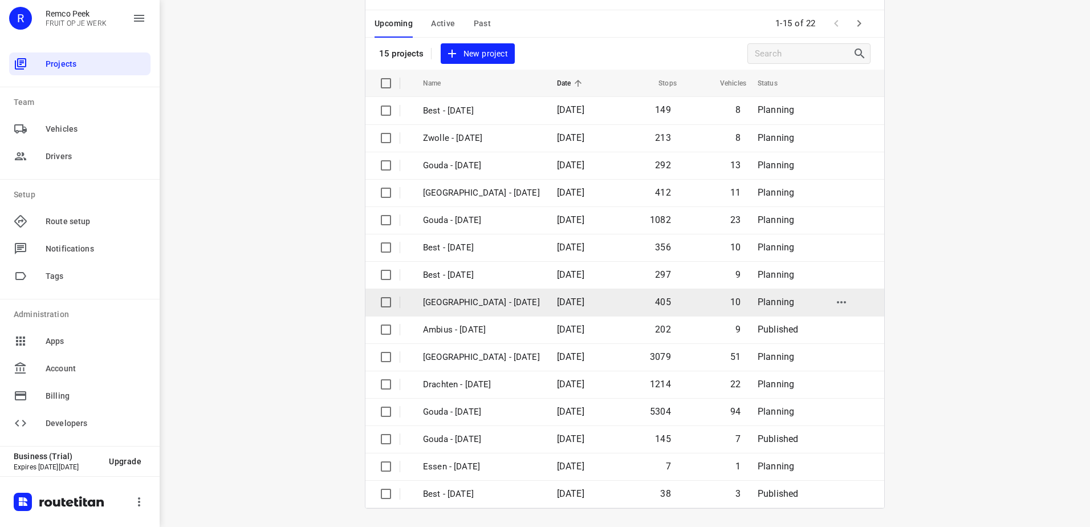
click at [477, 311] on td "[GEOGRAPHIC_DATA] - [DATE]" at bounding box center [480, 301] width 136 height 27
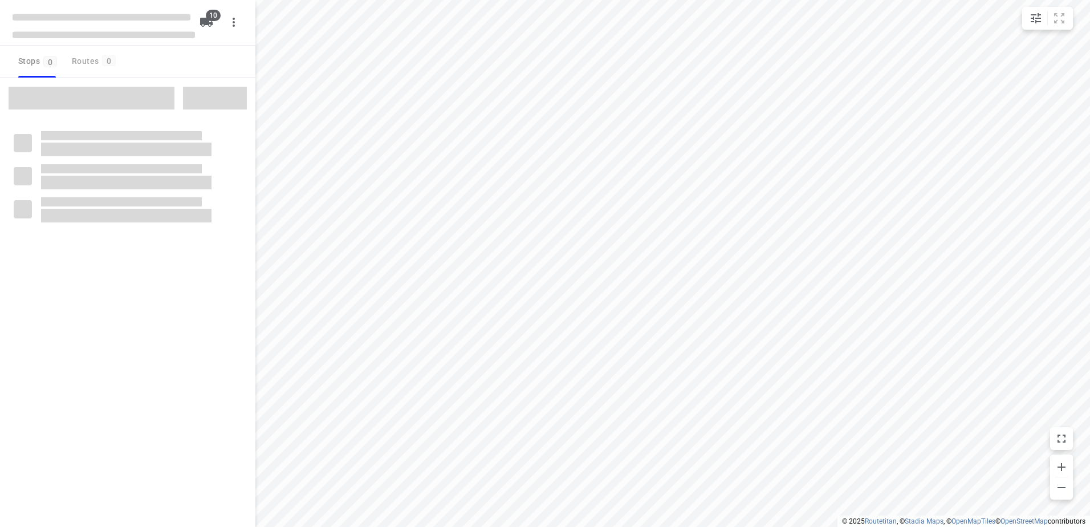
checkbox input "true"
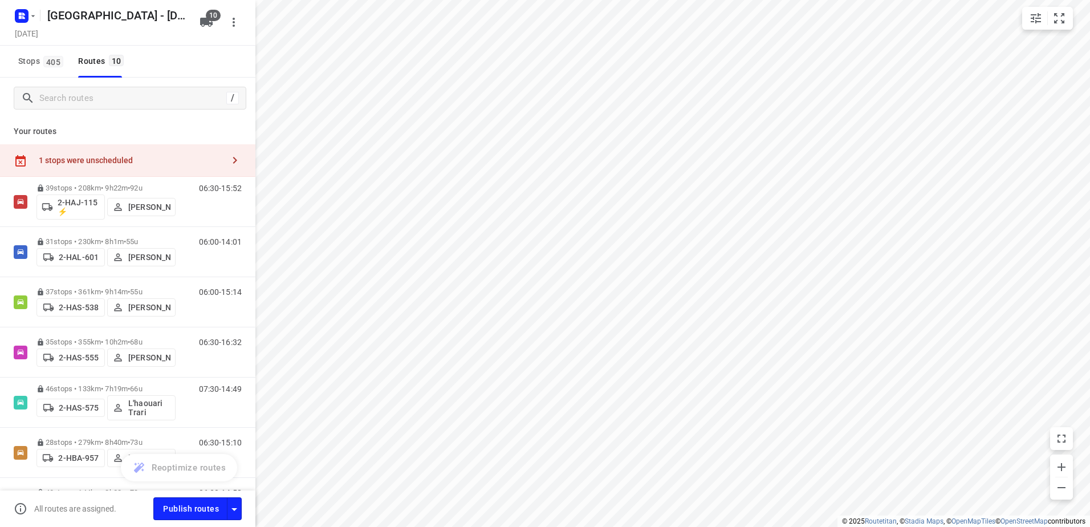
click at [138, 174] on div "1 stops were unscheduled" at bounding box center [127, 160] width 255 height 32
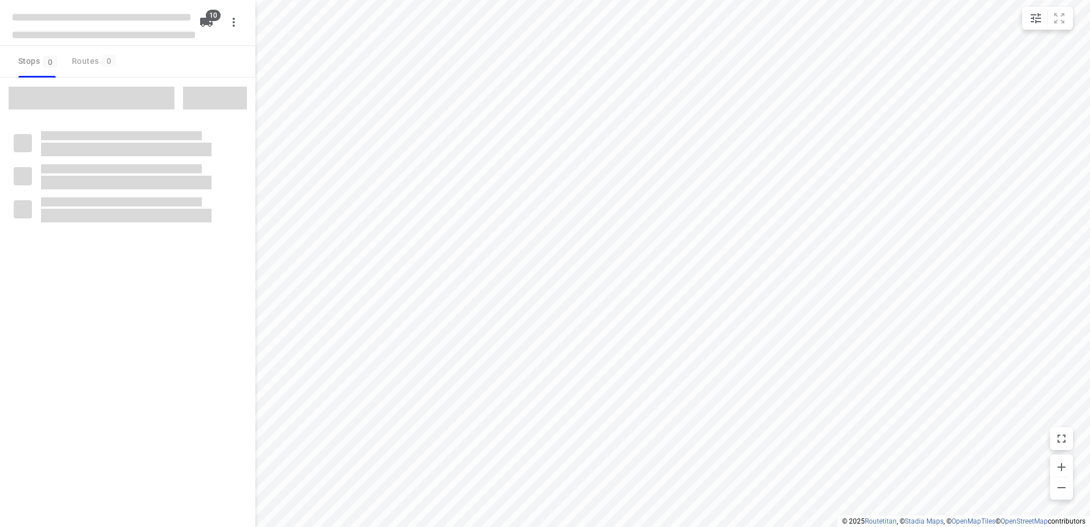
checkbox input "true"
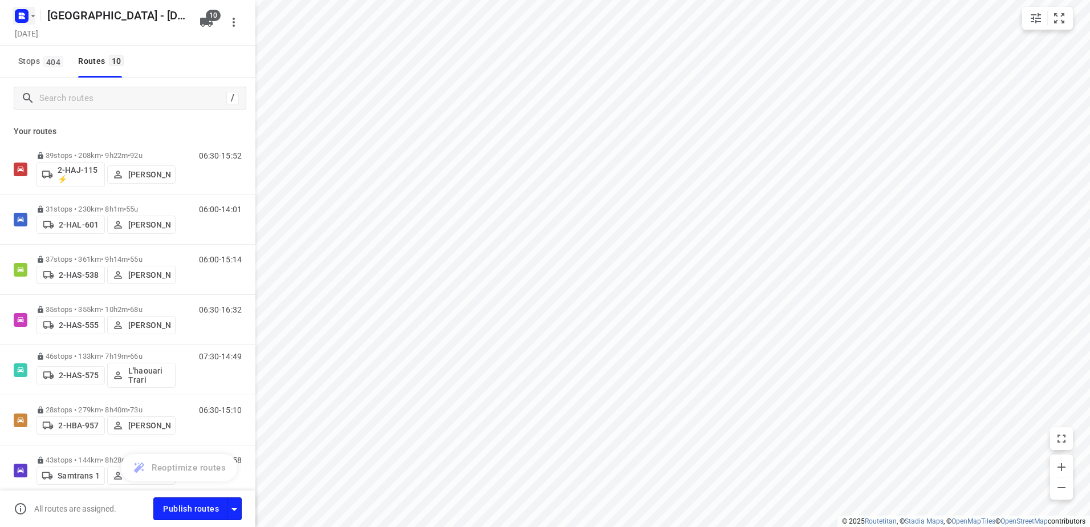
click at [30, 15] on icon "button" at bounding box center [32, 15] width 9 height 9
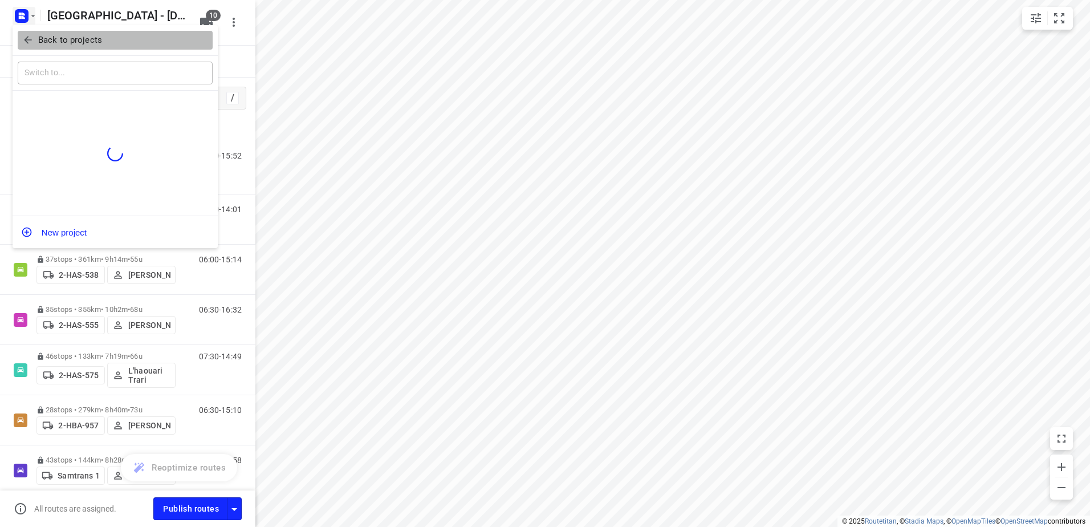
click at [57, 40] on p "Back to projects" at bounding box center [70, 40] width 64 height 13
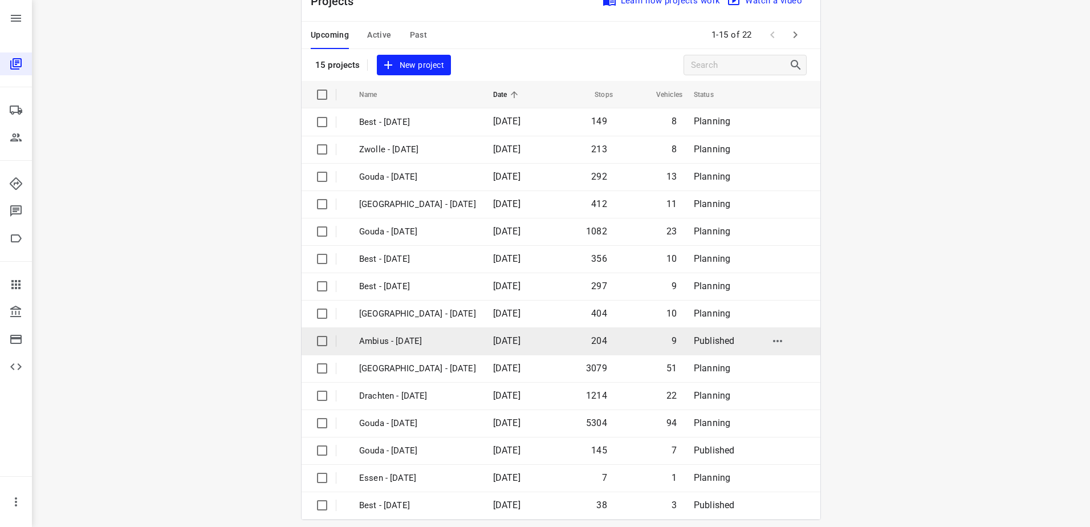
scroll to position [50, 0]
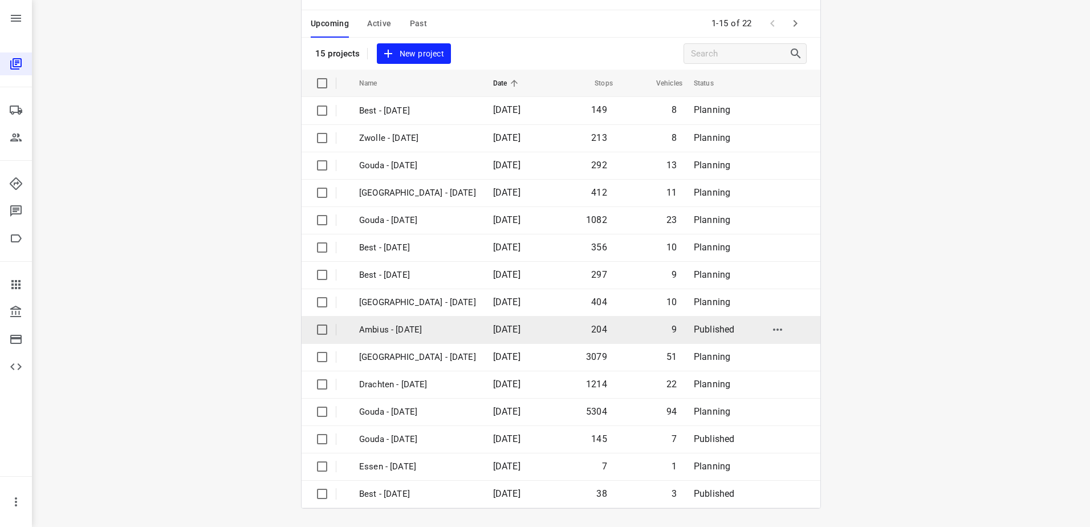
click at [437, 329] on p "Ambius - [DATE]" at bounding box center [417, 329] width 117 height 13
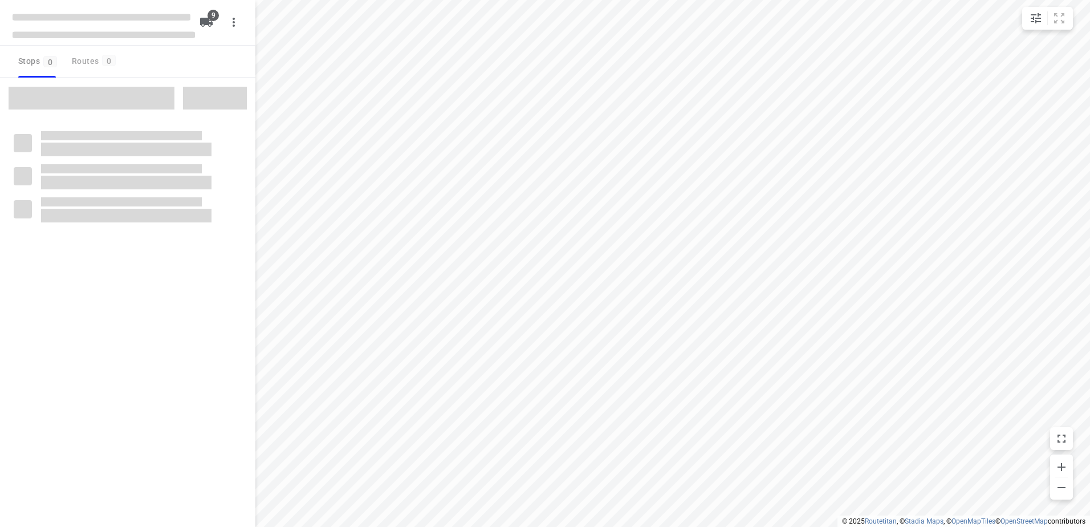
checkbox input "true"
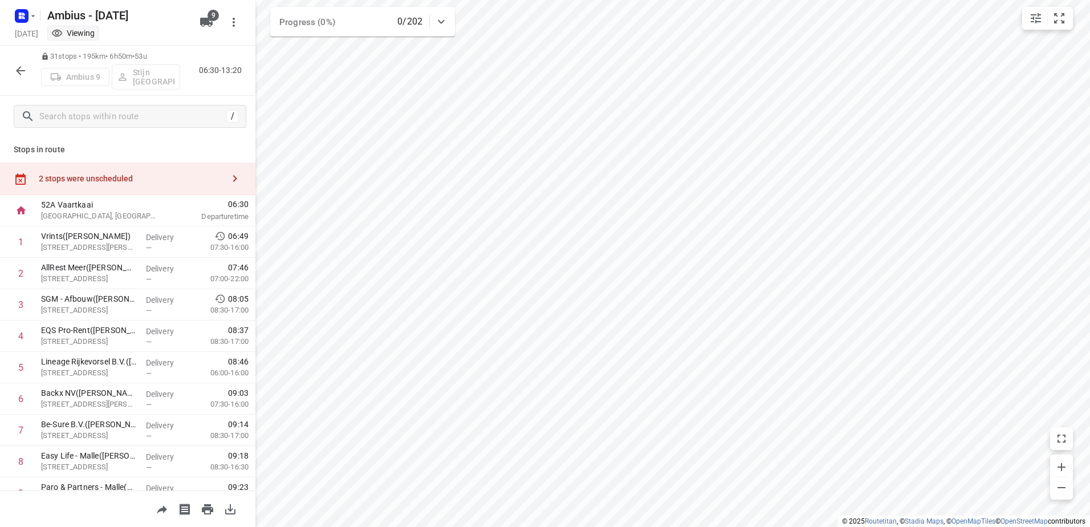
click at [18, 67] on icon "button" at bounding box center [21, 71] width 14 height 14
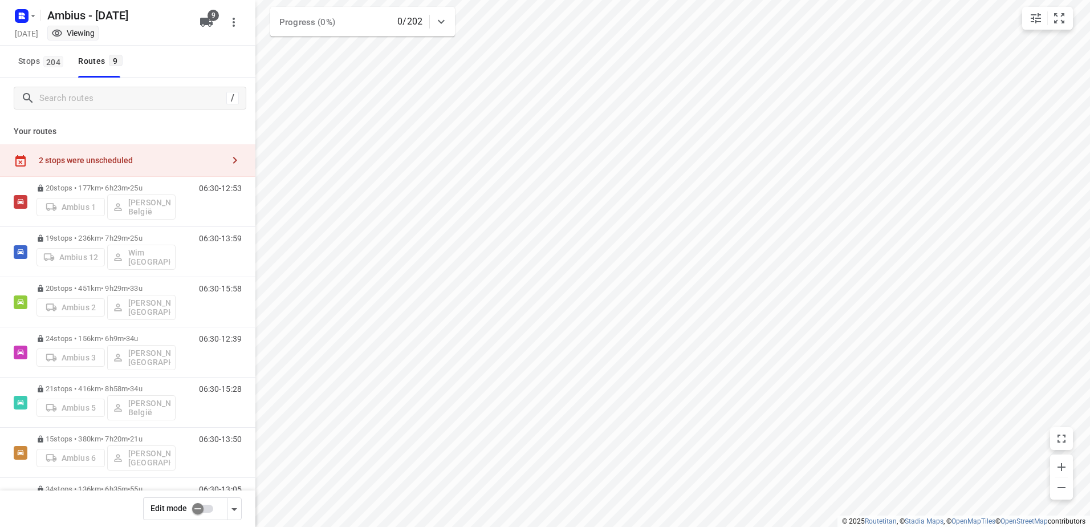
click at [202, 511] on input "checkbox" at bounding box center [197, 509] width 65 height 22
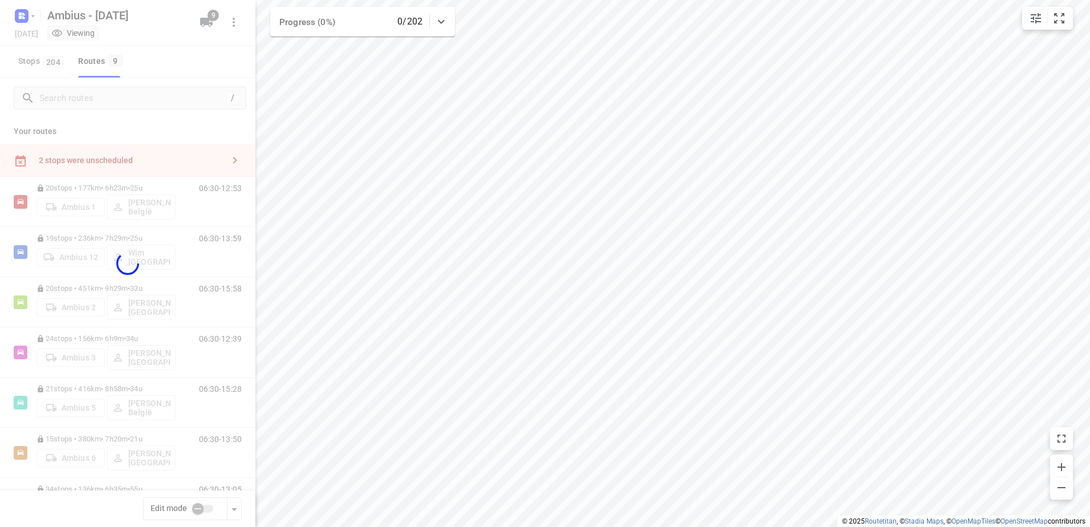
checkbox input "true"
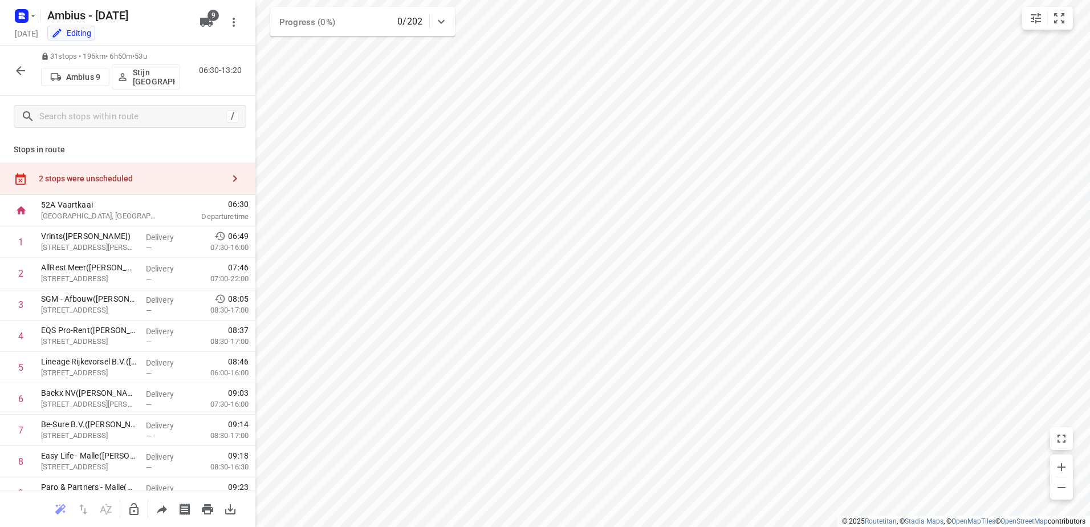
click at [186, 179] on div "2 stops were unscheduled" at bounding box center [131, 178] width 185 height 9
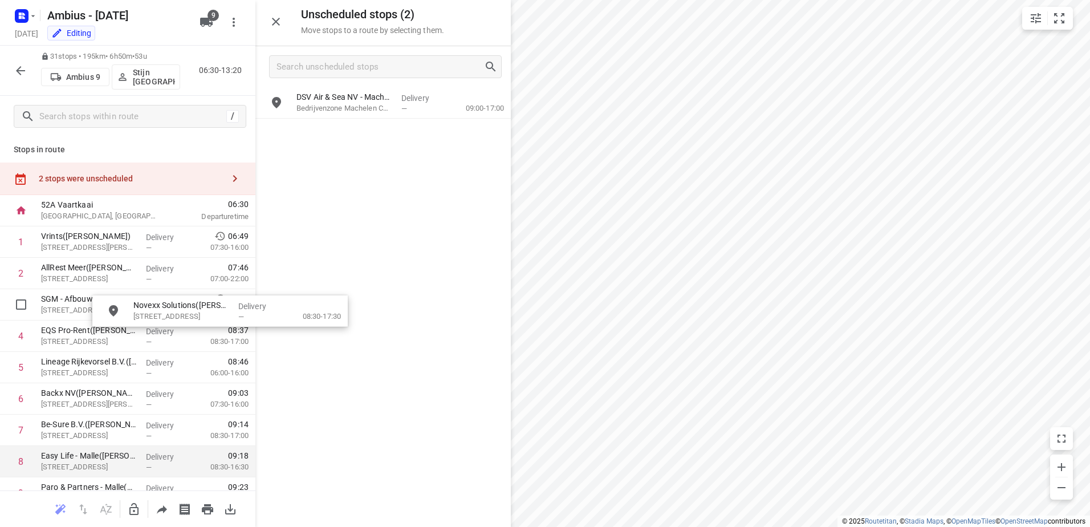
drag, startPoint x: 369, startPoint y: 115, endPoint x: 205, endPoint y: 462, distance: 384.0
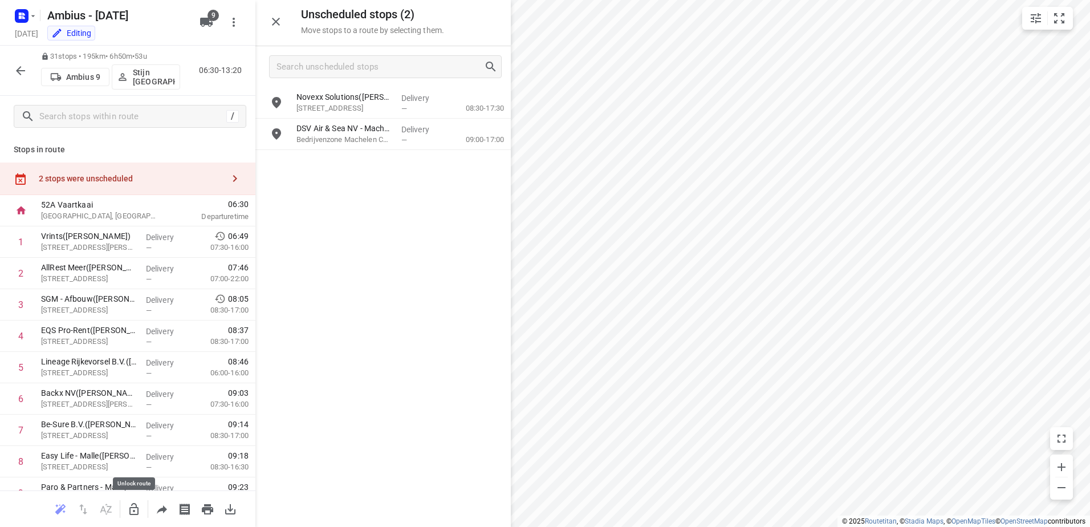
click at [138, 508] on icon "button" at bounding box center [133, 509] width 9 height 12
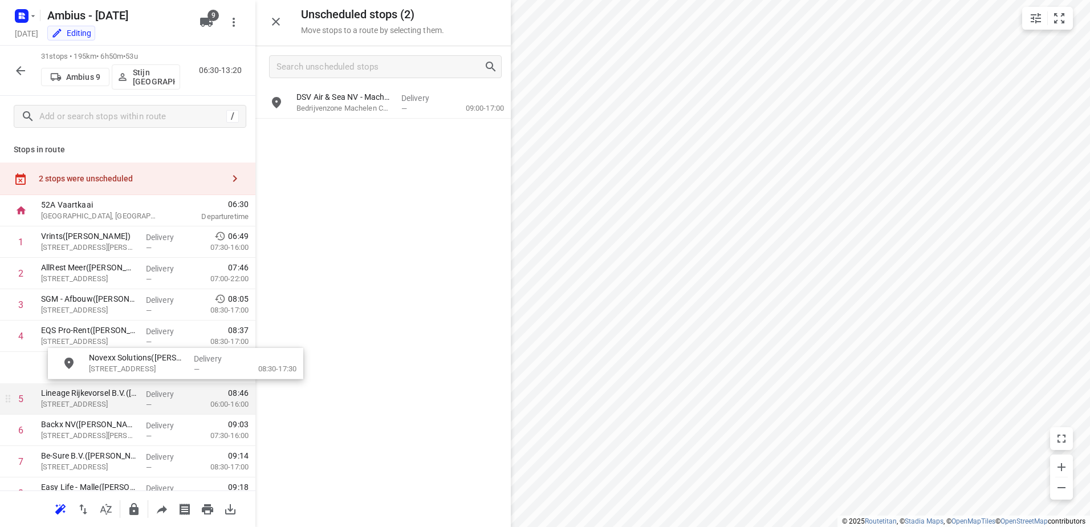
drag, startPoint x: 386, startPoint y: 112, endPoint x: 162, endPoint y: 398, distance: 363.4
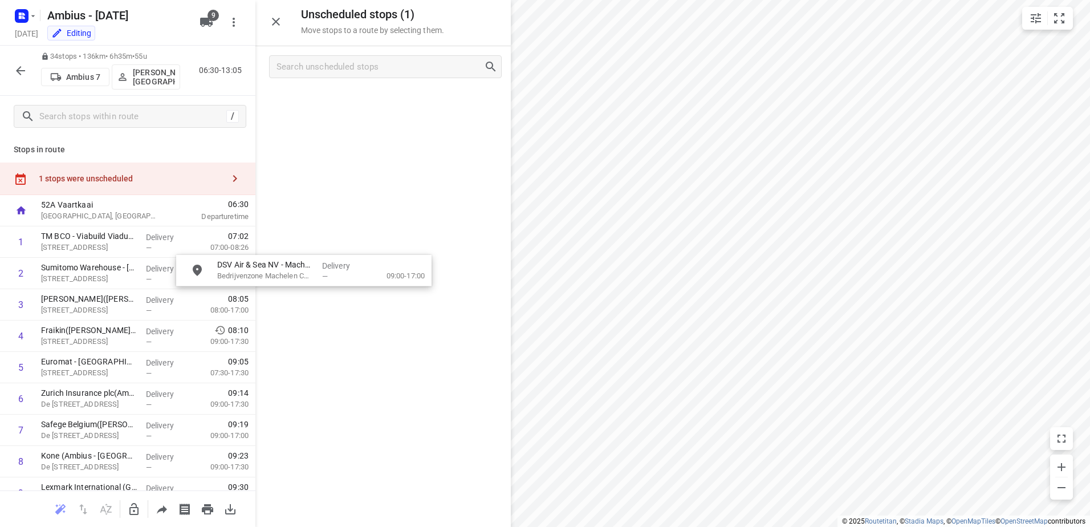
drag, startPoint x: 442, startPoint y: 112, endPoint x: 381, endPoint y: 272, distance: 171.7
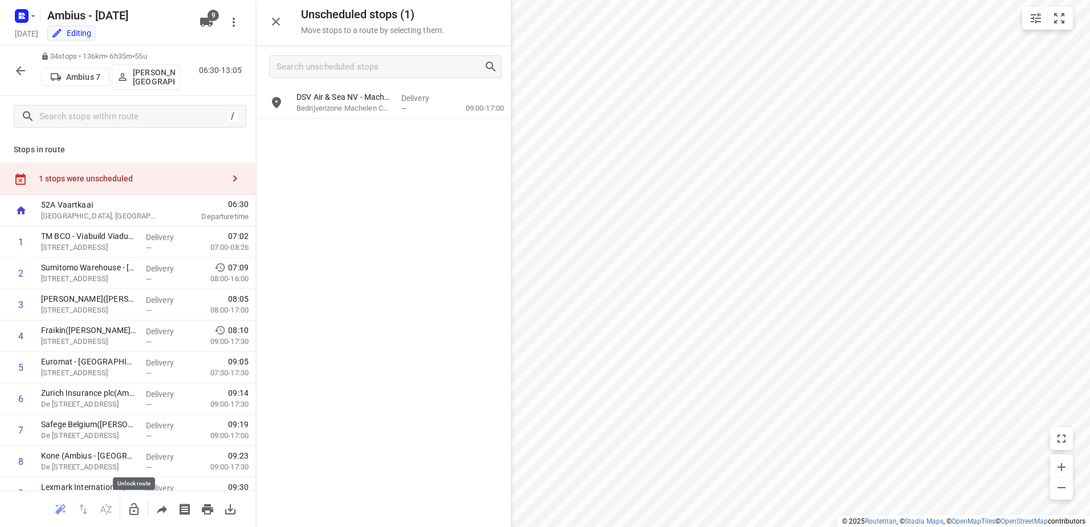
click at [139, 500] on button "button" at bounding box center [134, 509] width 23 height 23
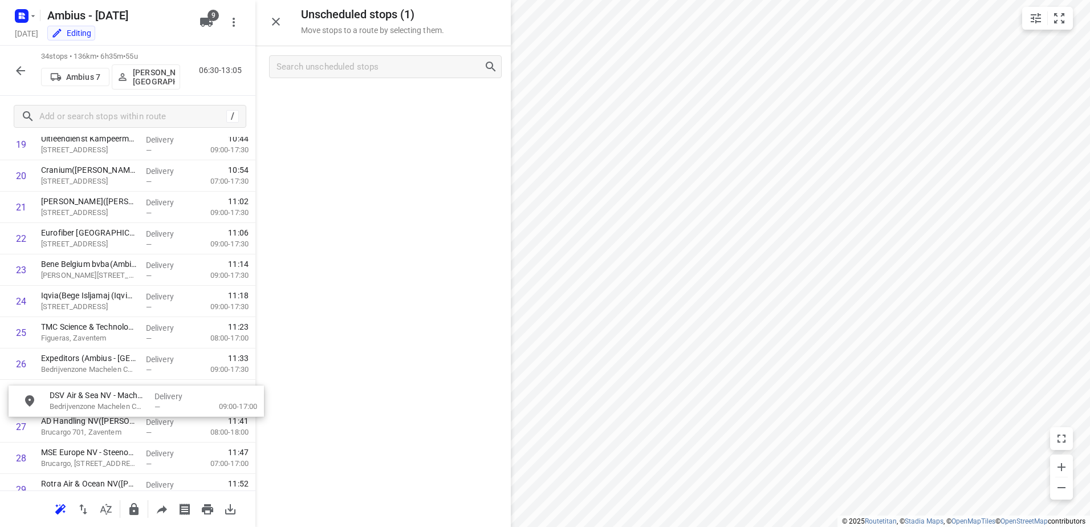
scroll to position [662, 0]
drag, startPoint x: 335, startPoint y: 161, endPoint x: 117, endPoint y: 407, distance: 328.6
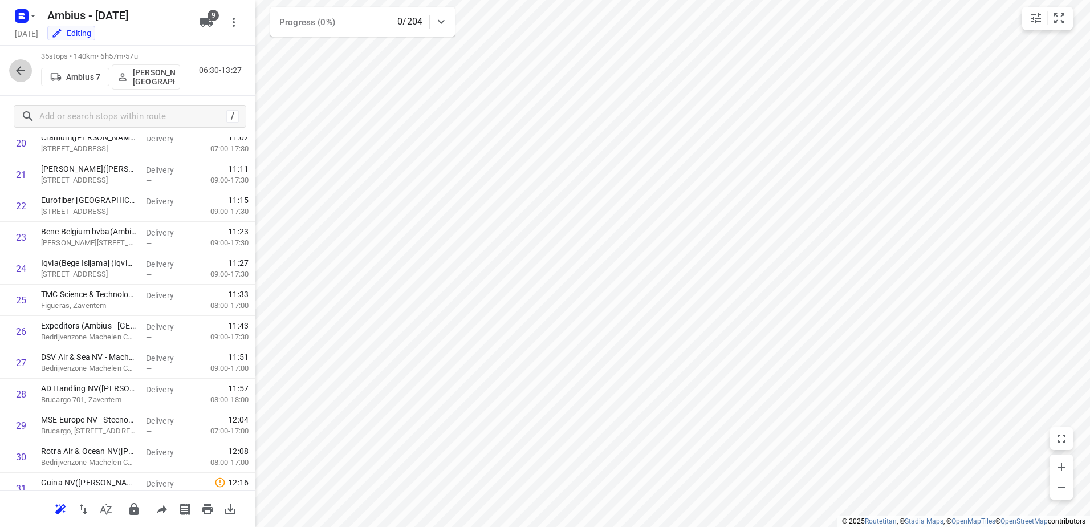
click at [28, 68] on button "button" at bounding box center [20, 70] width 23 height 23
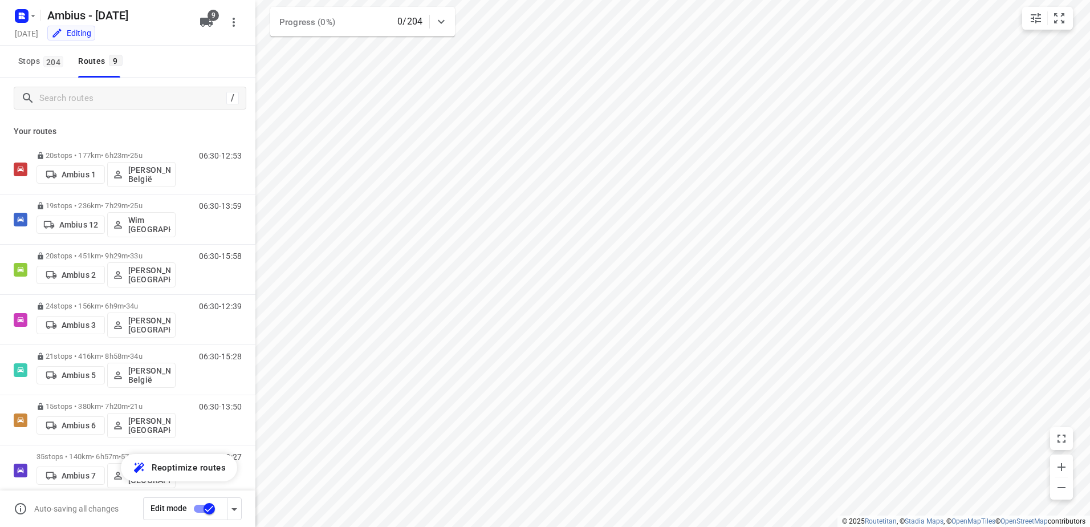
click at [206, 508] on input "checkbox" at bounding box center [209, 509] width 65 height 22
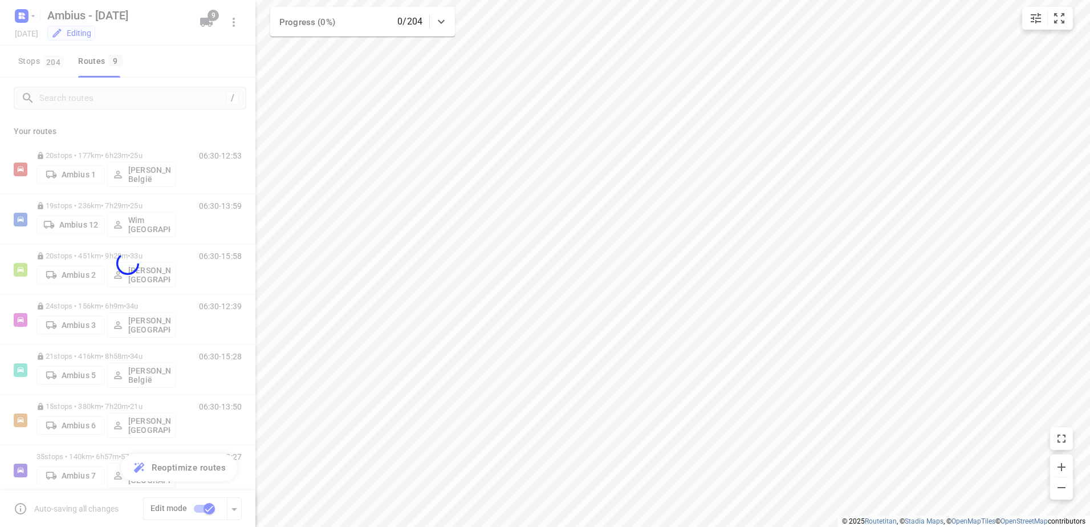
checkbox input "false"
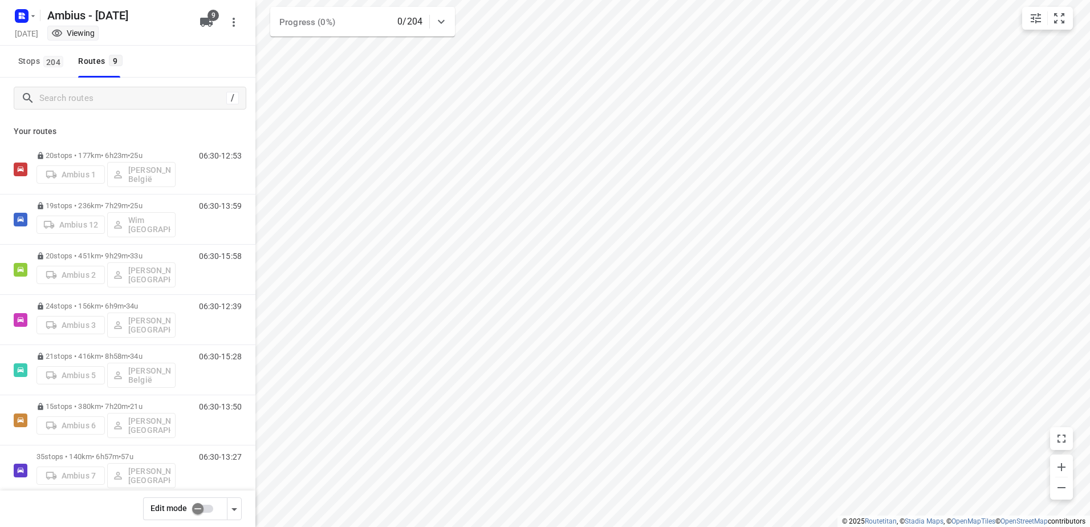
click at [28, 15] on icon "button" at bounding box center [32, 15] width 9 height 9
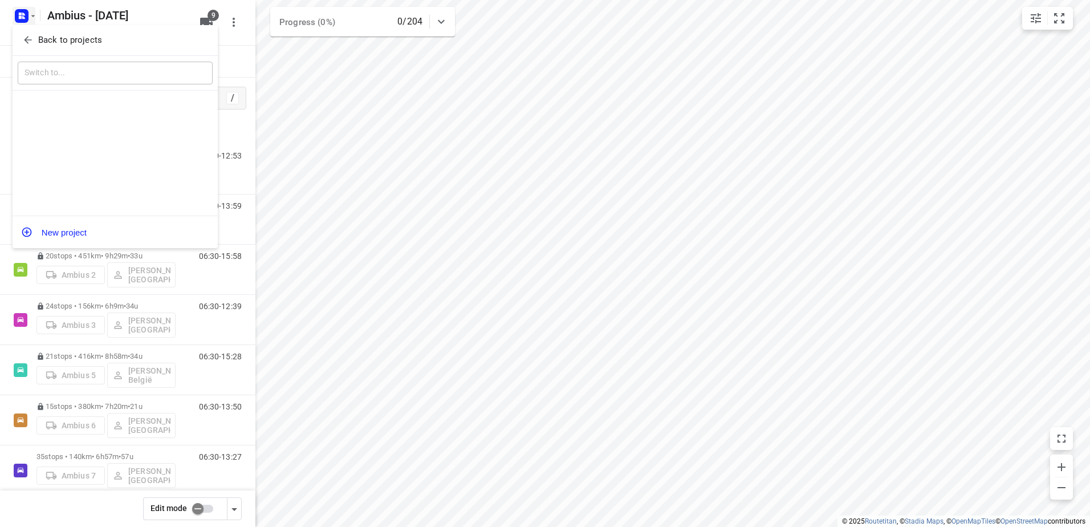
click at [39, 32] on button "Back to projects" at bounding box center [115, 40] width 195 height 19
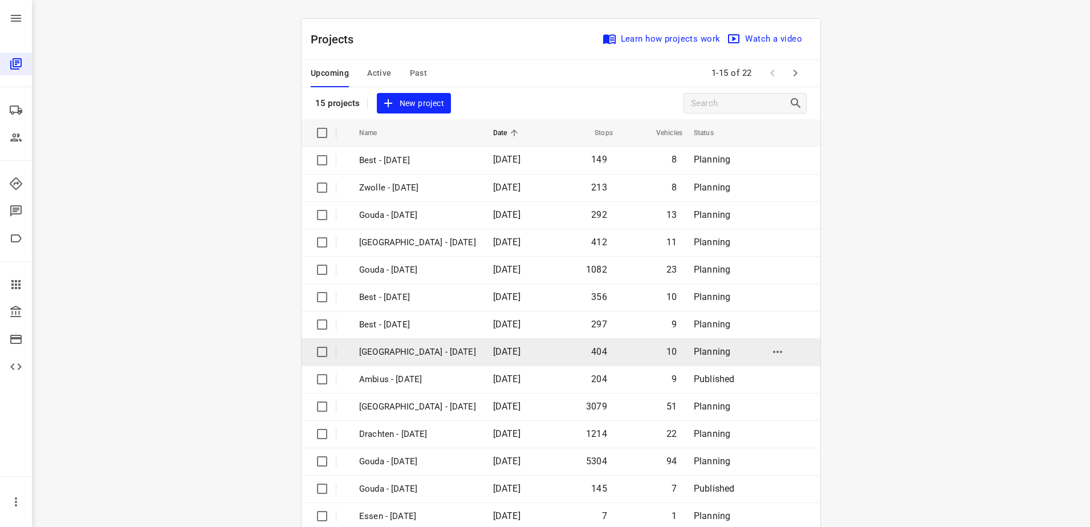
click at [422, 361] on td "[GEOGRAPHIC_DATA] - [DATE]" at bounding box center [416, 351] width 136 height 27
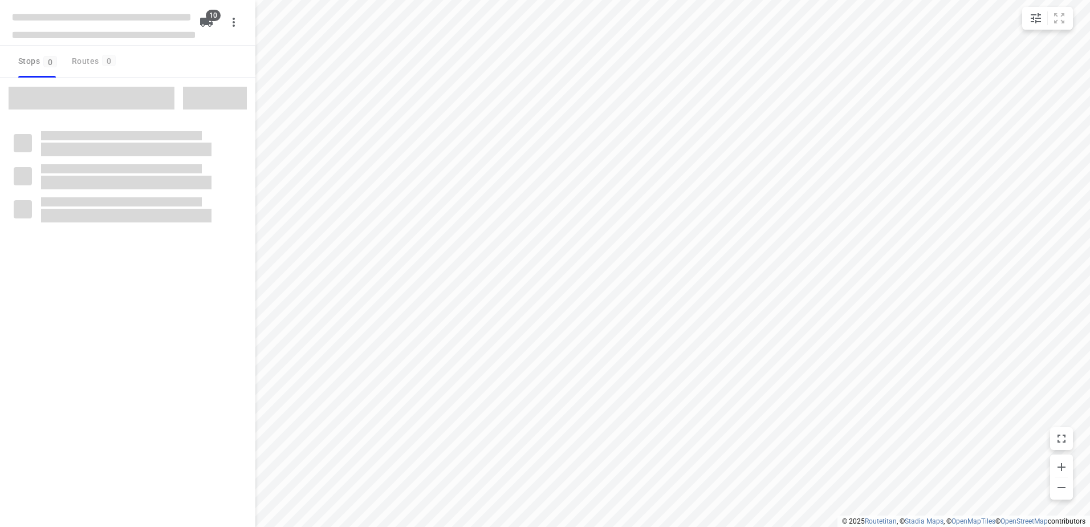
checkbox input "true"
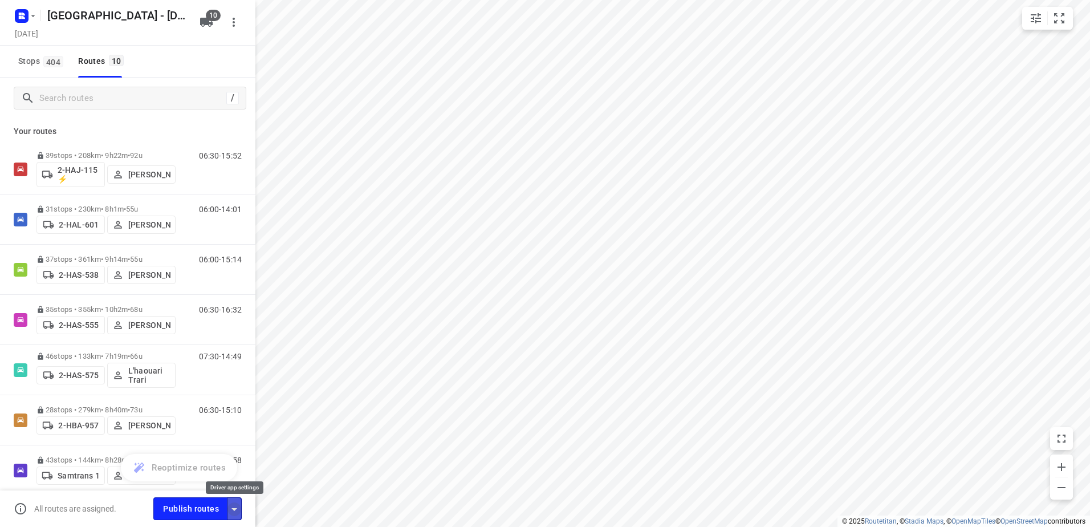
drag, startPoint x: 231, startPoint y: 511, endPoint x: 238, endPoint y: 506, distance: 8.2
click at [238, 506] on icon "button" at bounding box center [234, 509] width 14 height 14
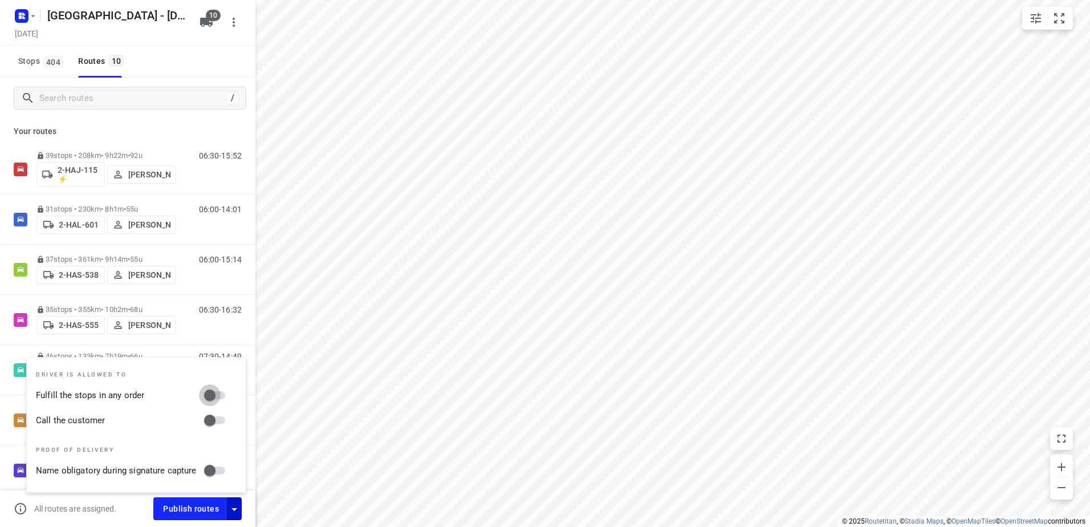
click at [215, 388] on input "Fulfill the stops in any order" at bounding box center [209, 395] width 65 height 22
checkbox input "true"
click at [214, 424] on input "Call the customer" at bounding box center [209, 420] width 65 height 22
checkbox input "true"
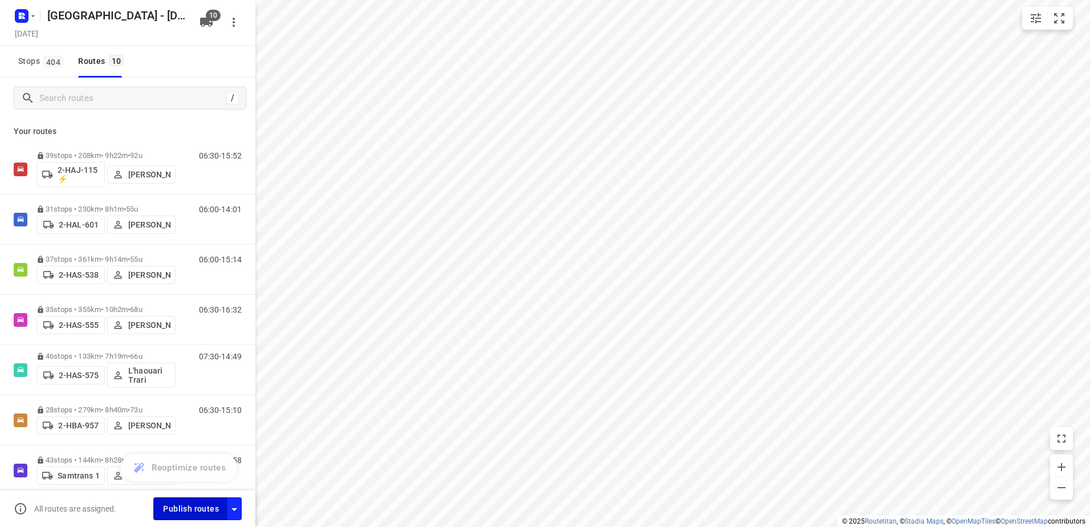
click at [207, 506] on span "Publish routes" at bounding box center [191, 509] width 56 height 14
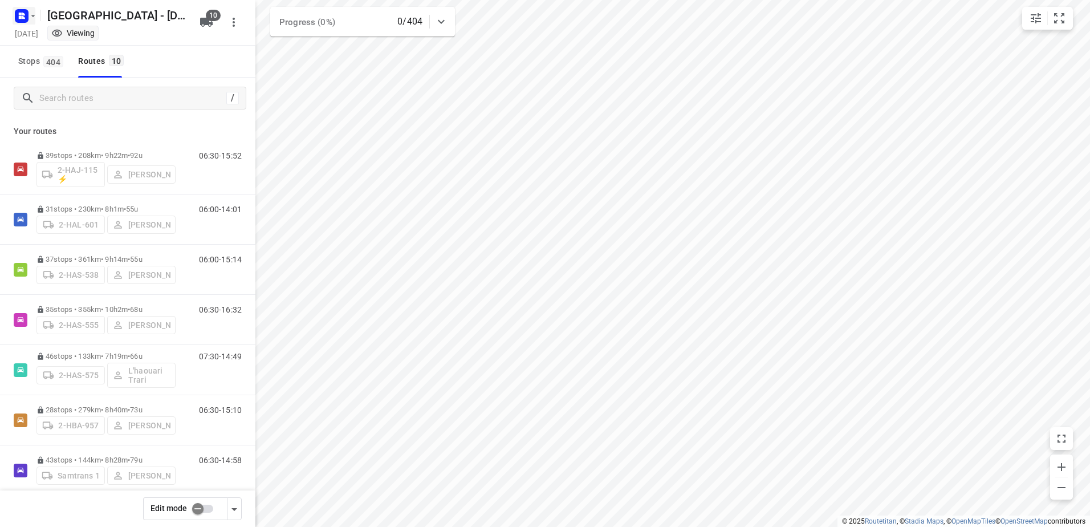
click at [27, 10] on rect "button" at bounding box center [22, 16] width 14 height 14
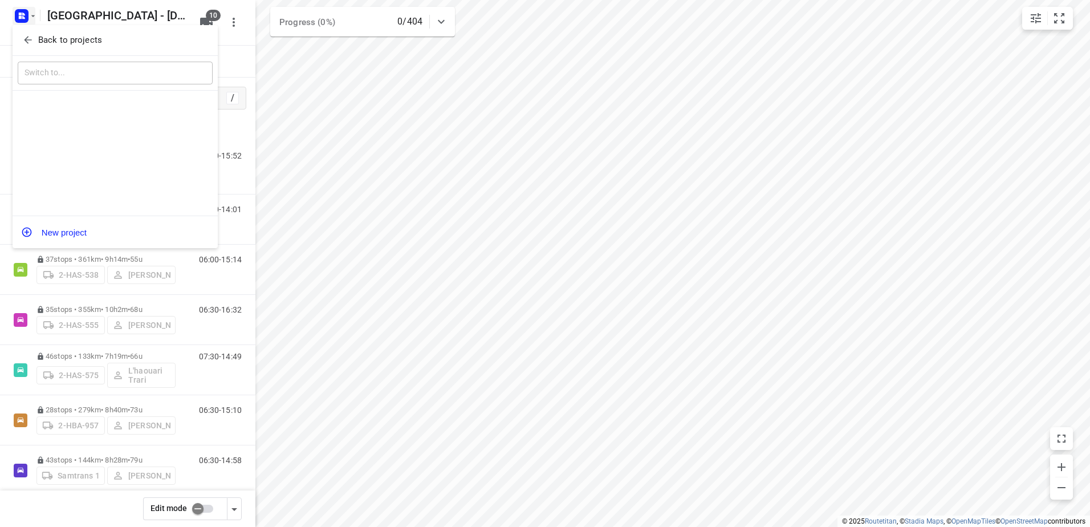
click at [37, 39] on span "Back to projects" at bounding box center [115, 40] width 186 height 13
